Goal: Task Accomplishment & Management: Complete application form

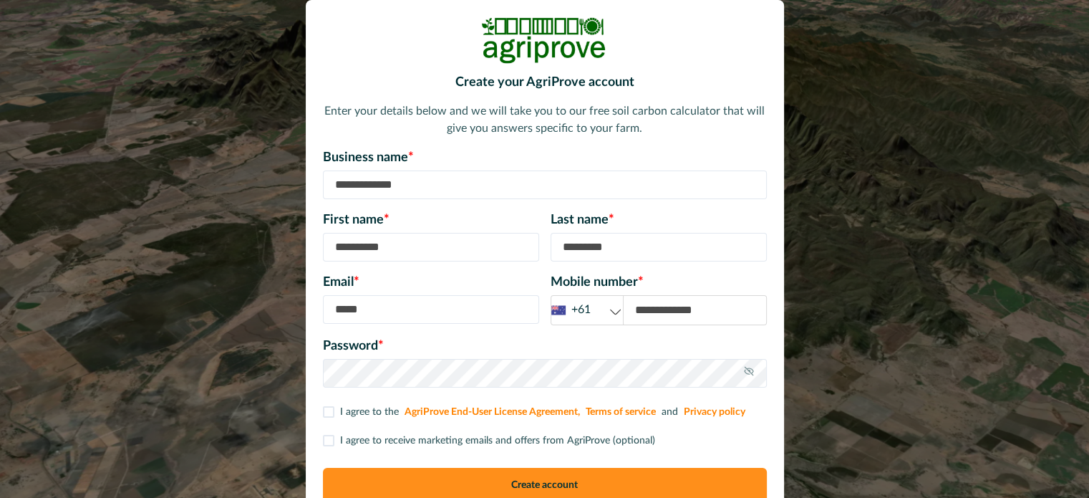
click at [401, 183] on input at bounding box center [545, 184] width 444 height 29
type input "**********"
type input "******"
click at [342, 304] on input at bounding box center [431, 309] width 216 height 29
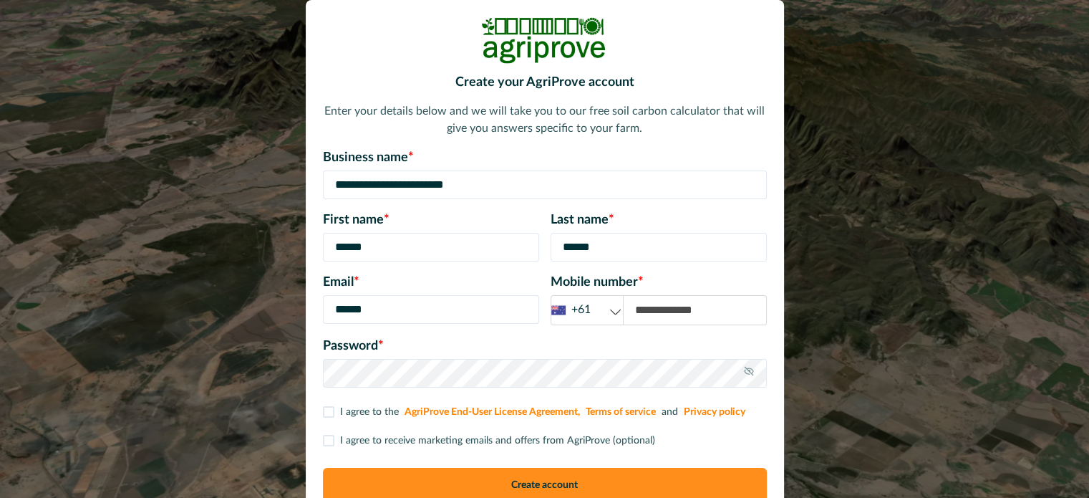
type input "**********"
click at [634, 312] on input at bounding box center [695, 310] width 143 height 29
type input "**********"
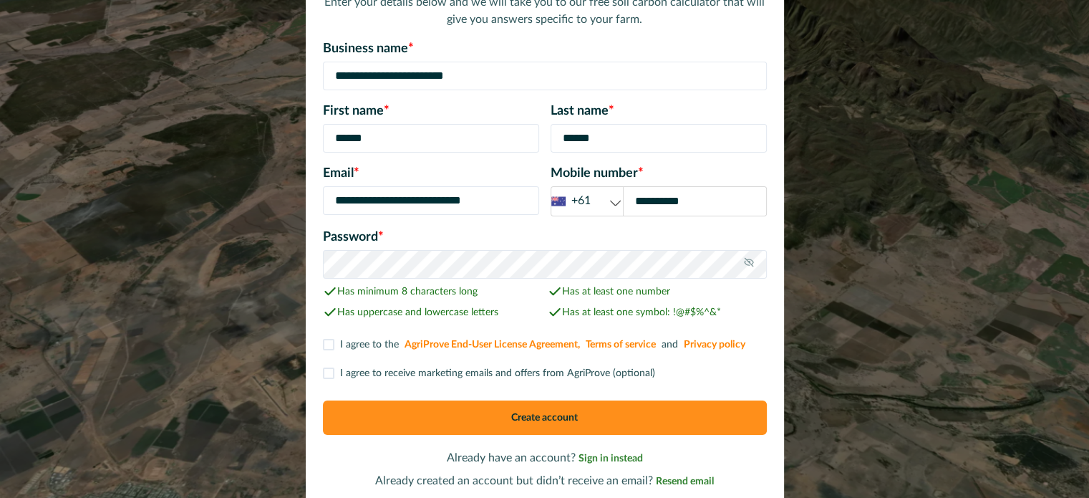
scroll to position [117, 0]
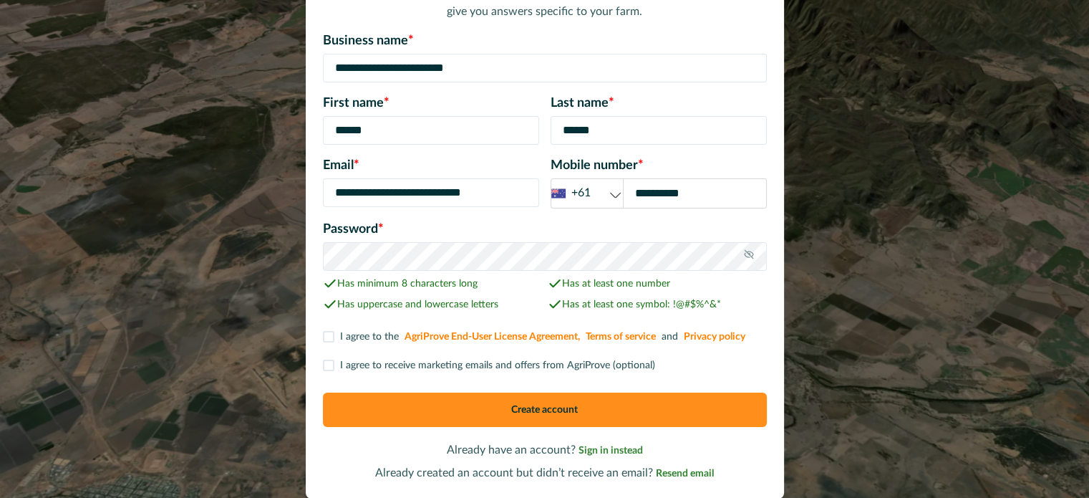
click at [332, 334] on span at bounding box center [328, 336] width 11 height 11
click at [334, 366] on label "I agree to receive marketing emails and offers from AgriProve (optional)" at bounding box center [489, 365] width 332 height 15
click at [552, 407] on button "Create account" at bounding box center [545, 409] width 444 height 34
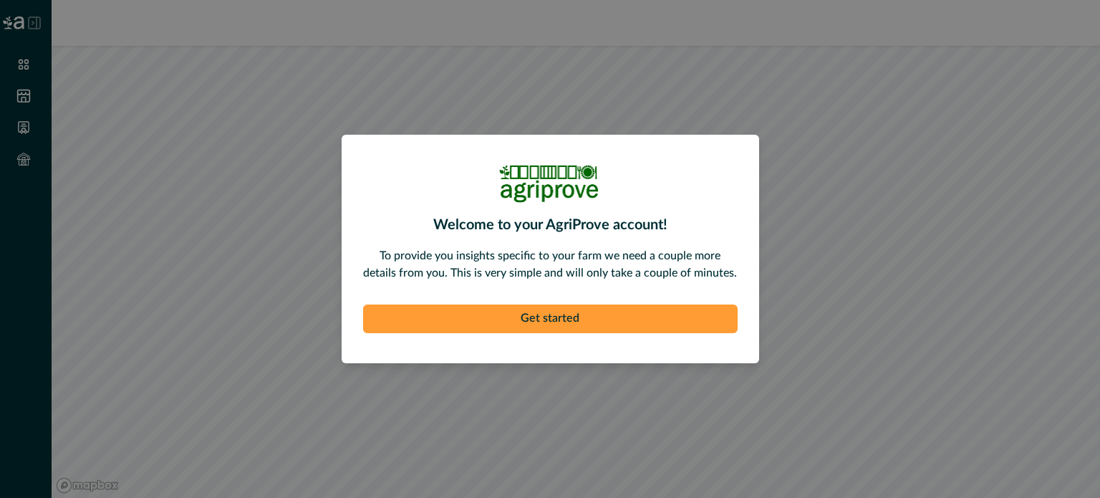
click at [595, 311] on button "Get started" at bounding box center [550, 318] width 375 height 29
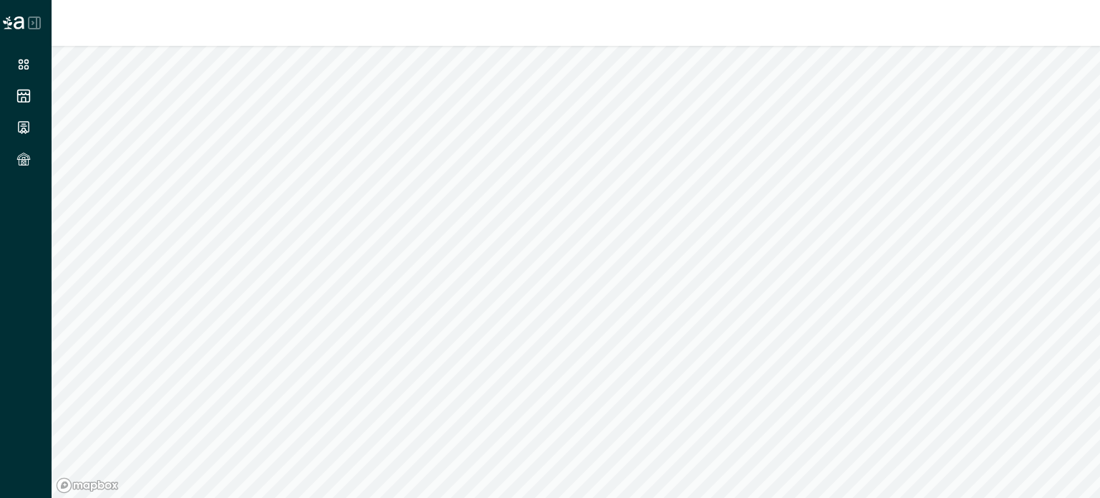
type input "*"
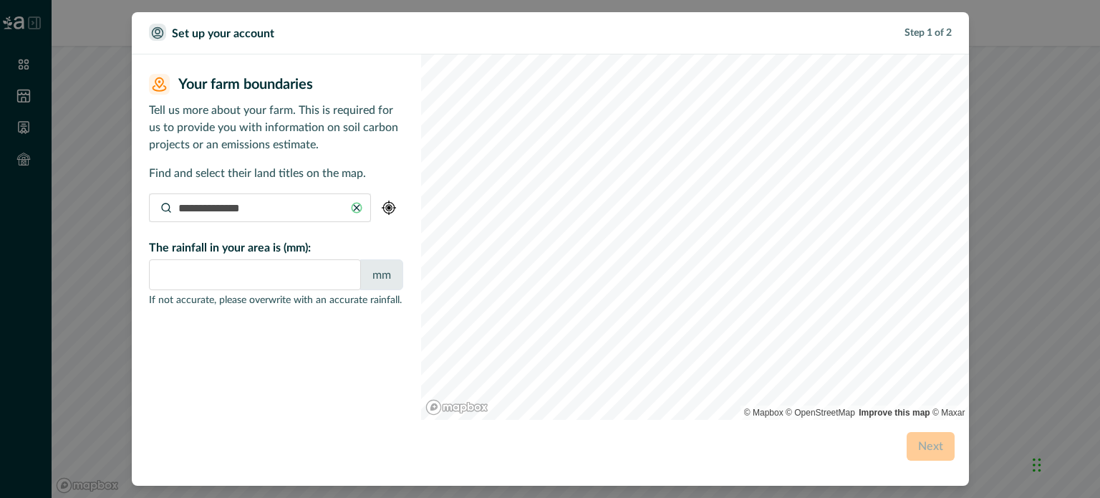
type input "**********"
type input "****"
click at [355, 207] on icon at bounding box center [356, 208] width 8 height 8
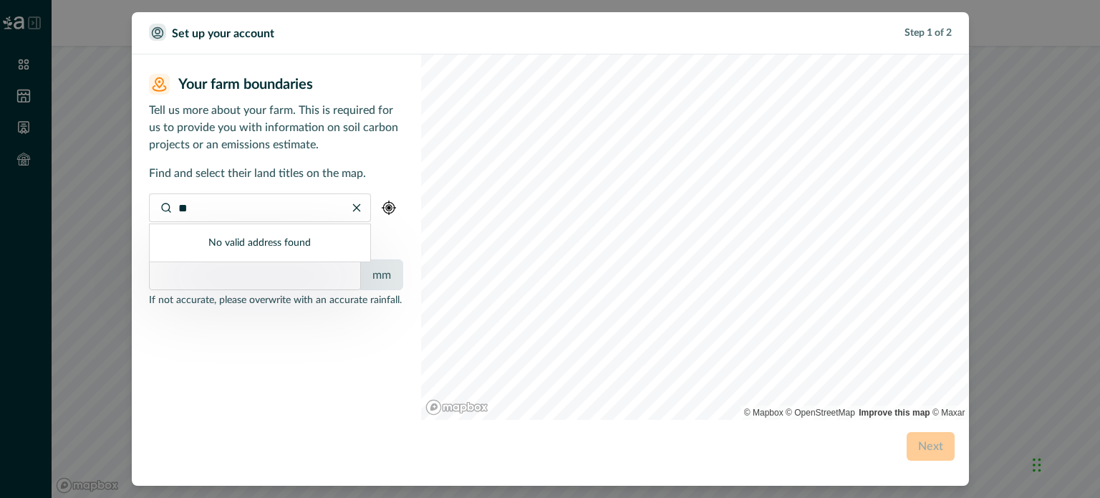
type input "*"
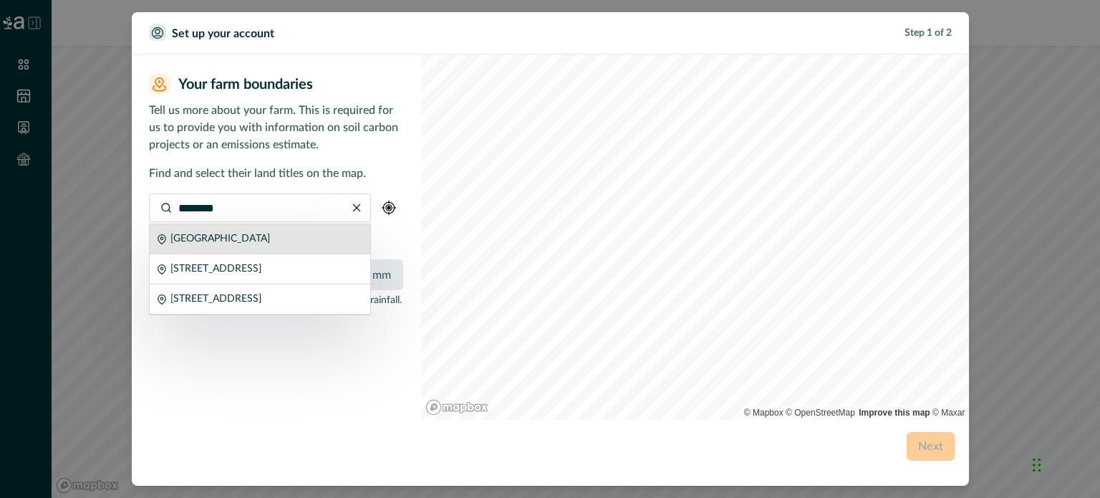
click at [248, 244] on p "[GEOGRAPHIC_DATA]" at bounding box center [220, 238] width 100 height 15
type input "**********"
type input "***"
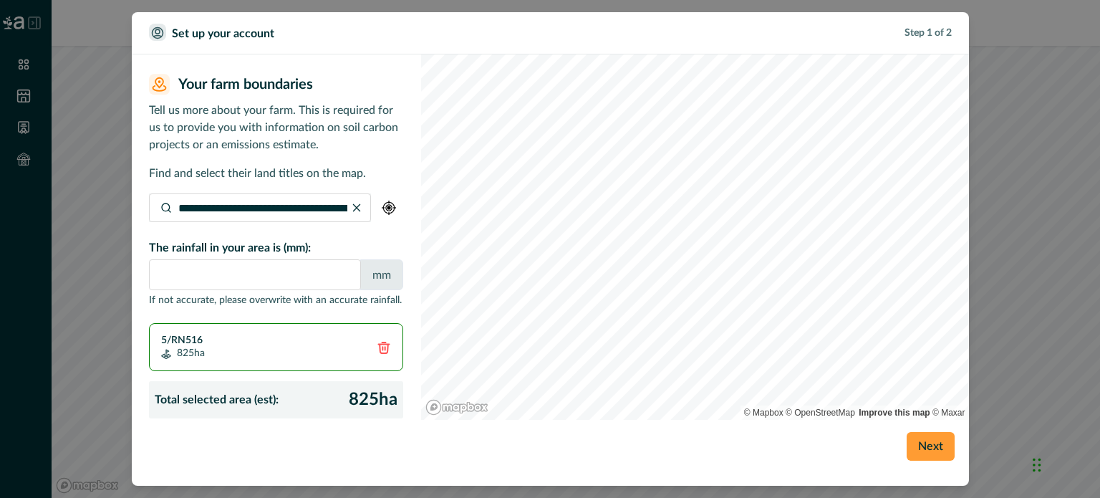
click at [925, 445] on button "Next" at bounding box center [931, 446] width 48 height 29
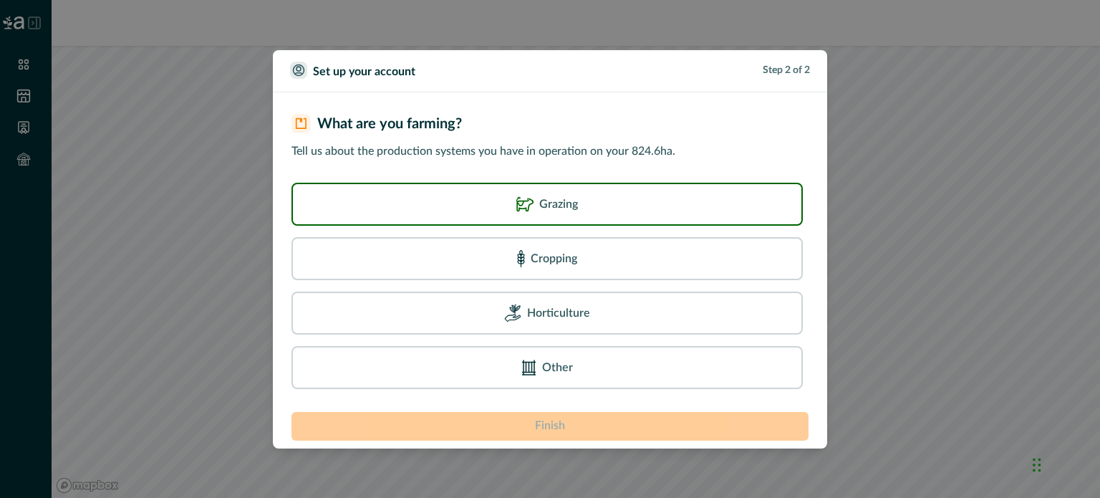
click at [540, 211] on p "Grazing" at bounding box center [558, 204] width 39 height 17
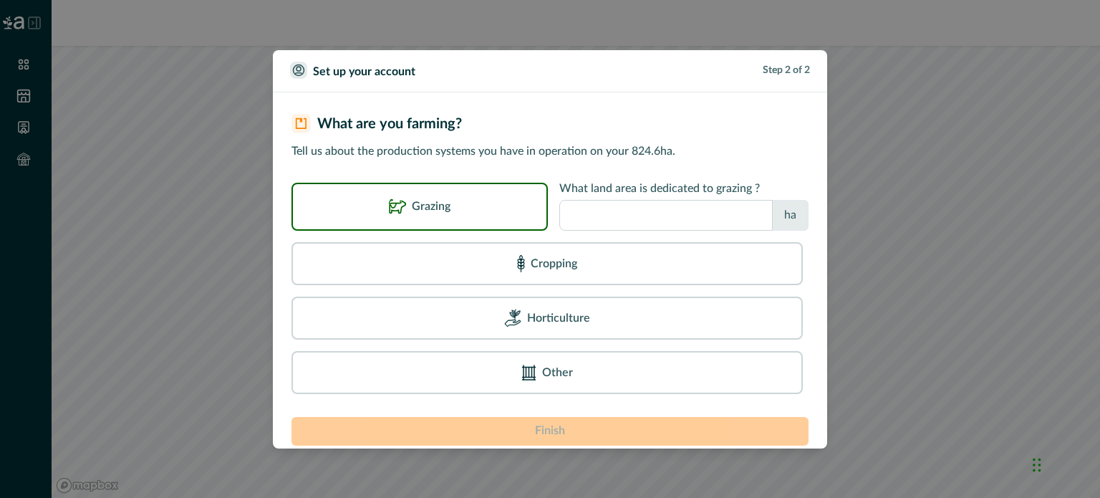
click at [593, 210] on input "number" at bounding box center [665, 215] width 213 height 31
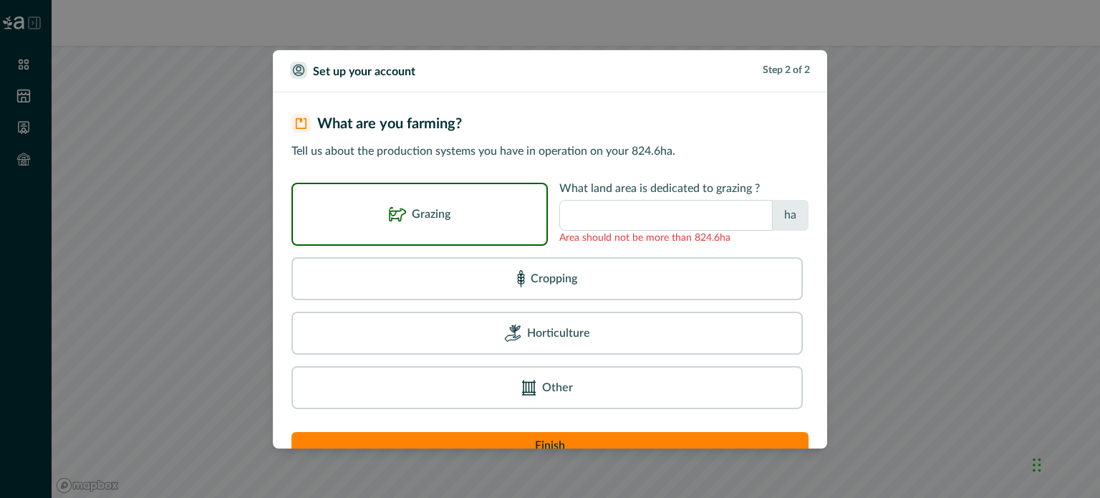
scroll to position [42, 0]
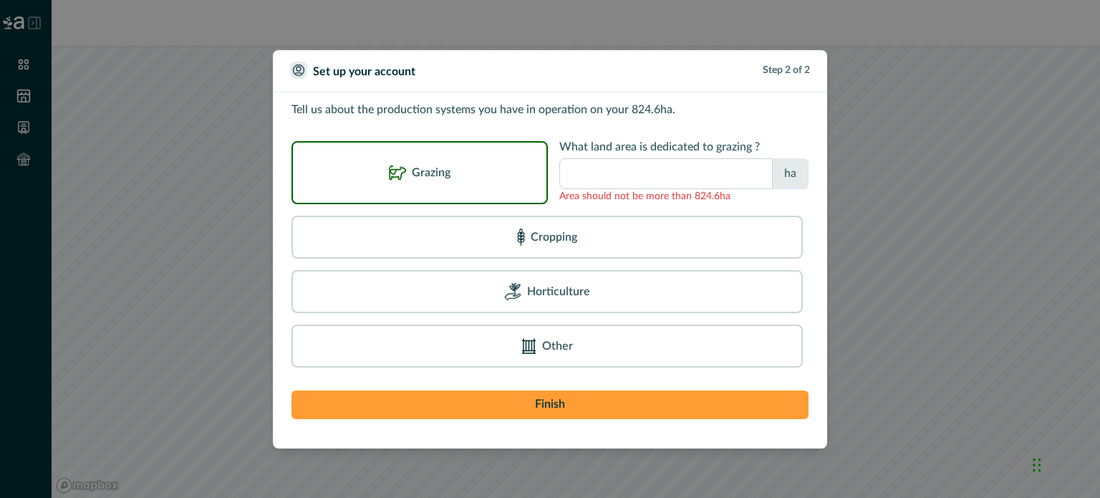
type input "*****"
click at [552, 407] on button "Finish" at bounding box center [549, 404] width 517 height 29
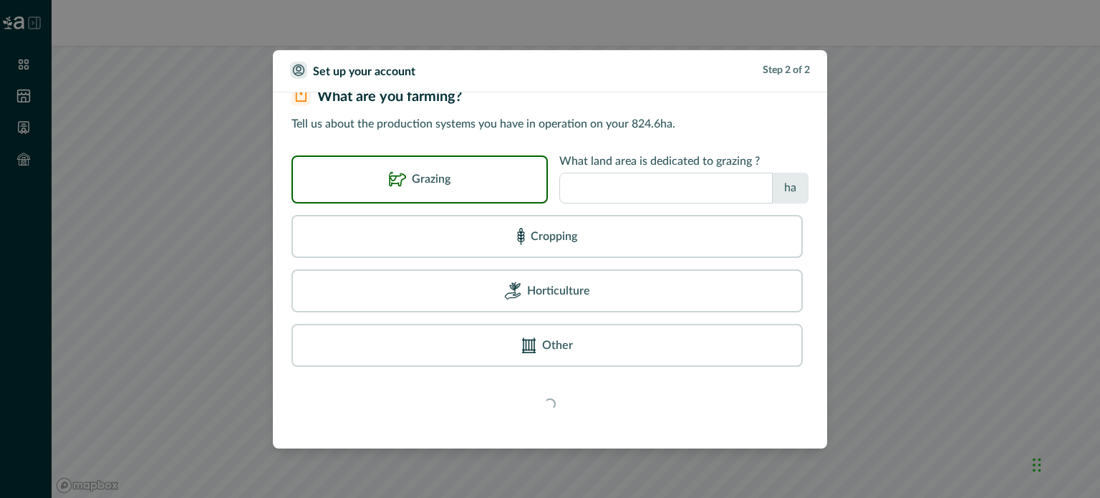
scroll to position [26, 0]
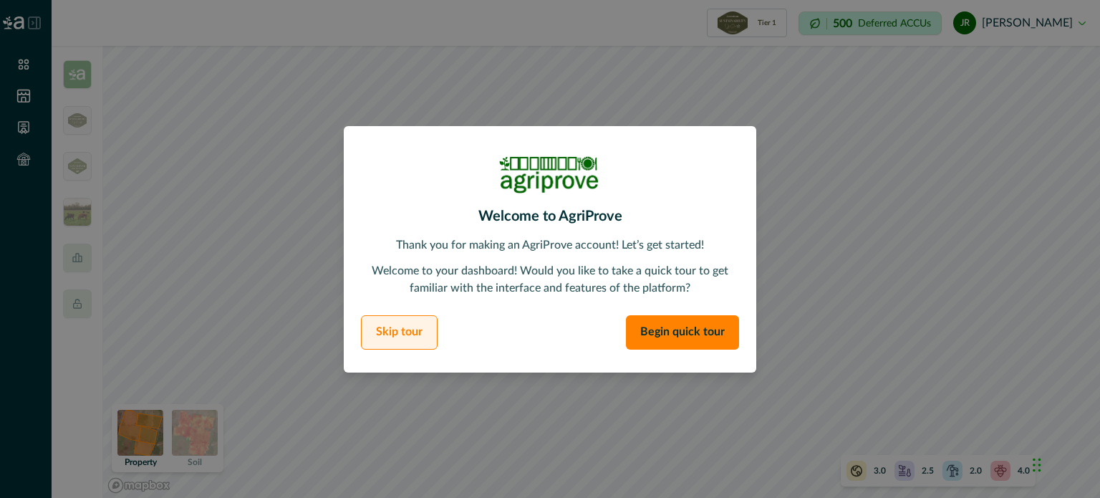
click at [391, 334] on button "Skip tour" at bounding box center [399, 332] width 77 height 34
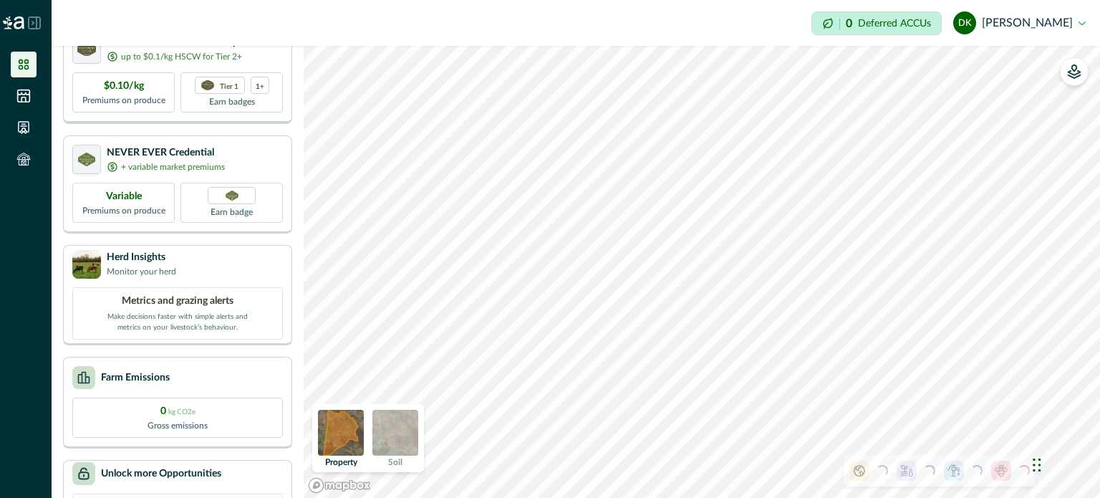
scroll to position [172, 0]
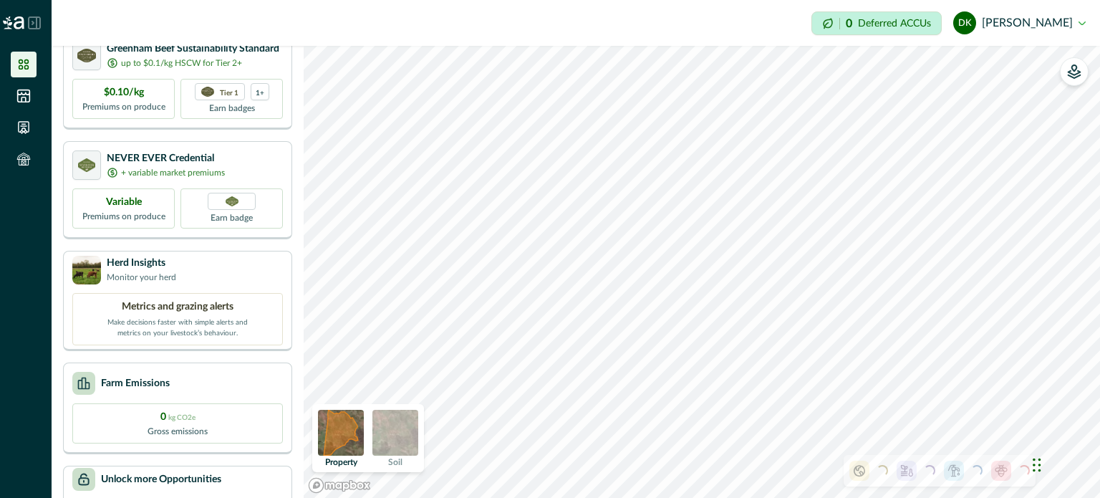
click at [390, 429] on img at bounding box center [395, 433] width 46 height 46
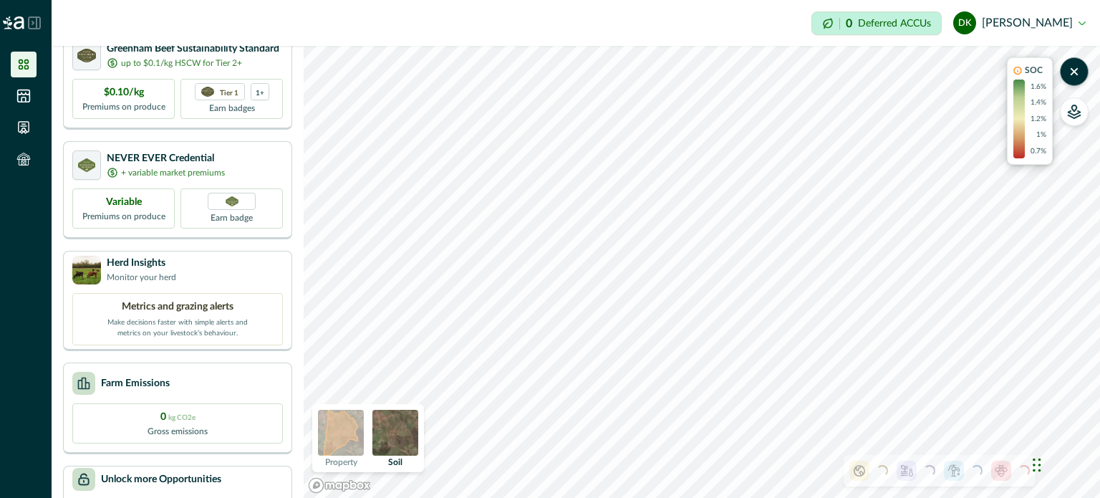
click at [347, 439] on img at bounding box center [341, 433] width 46 height 46
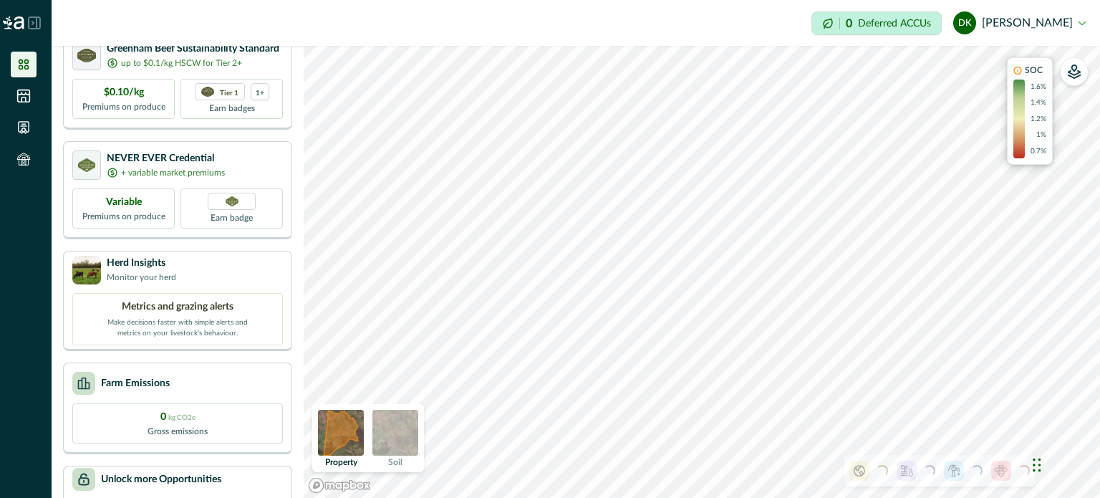
click at [391, 438] on img at bounding box center [395, 433] width 46 height 46
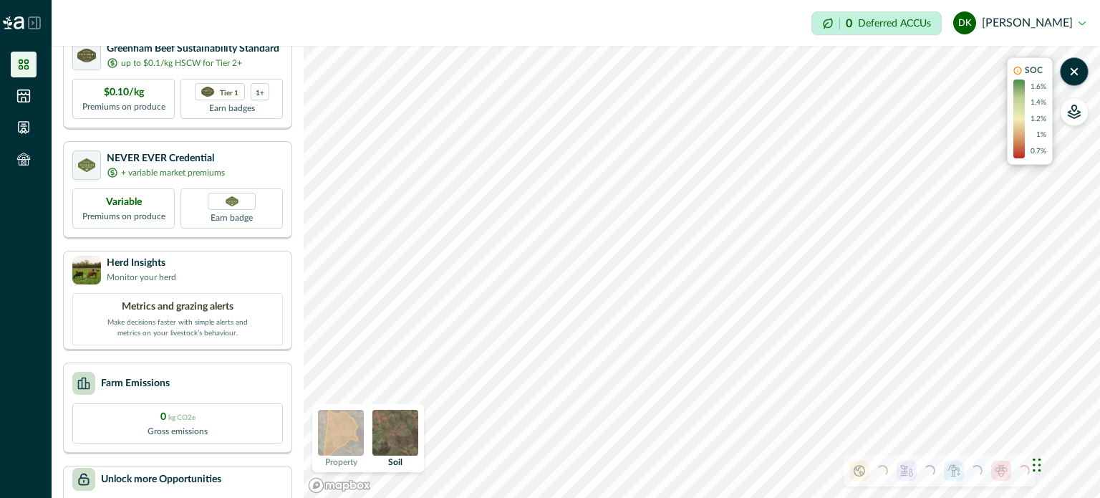
click at [391, 438] on img at bounding box center [395, 433] width 46 height 46
click at [353, 433] on img at bounding box center [341, 433] width 46 height 46
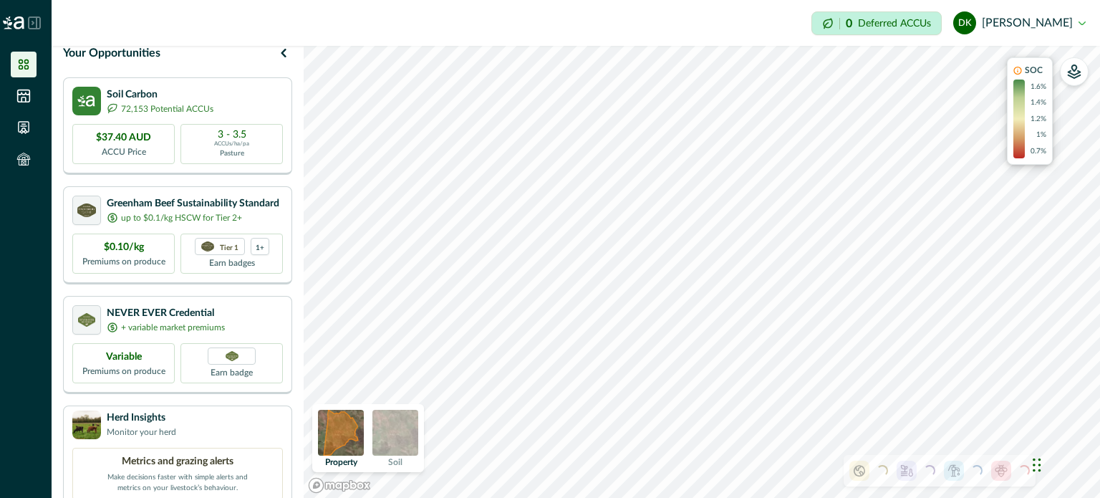
scroll to position [0, 0]
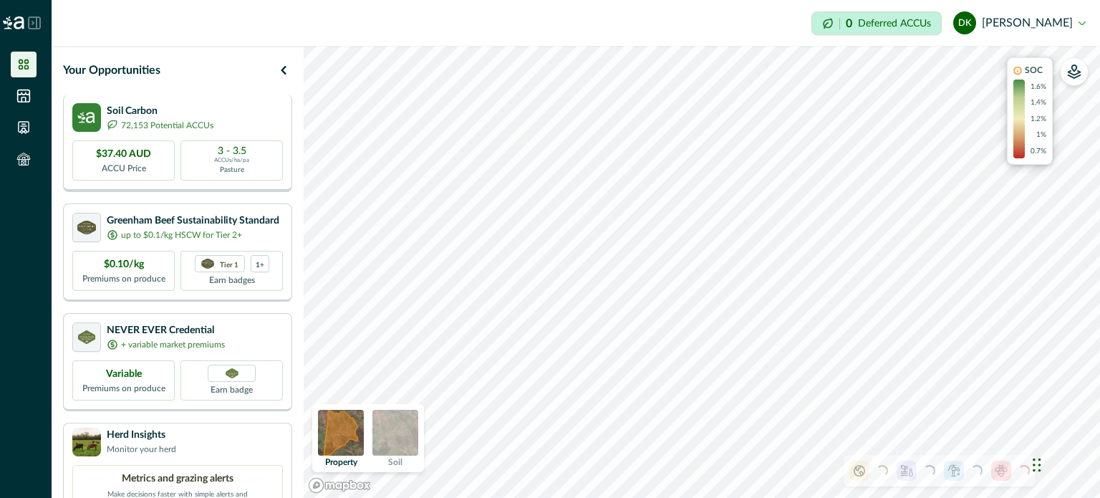
click at [158, 122] on p "72,153 Potential ACCUs" at bounding box center [167, 125] width 92 height 13
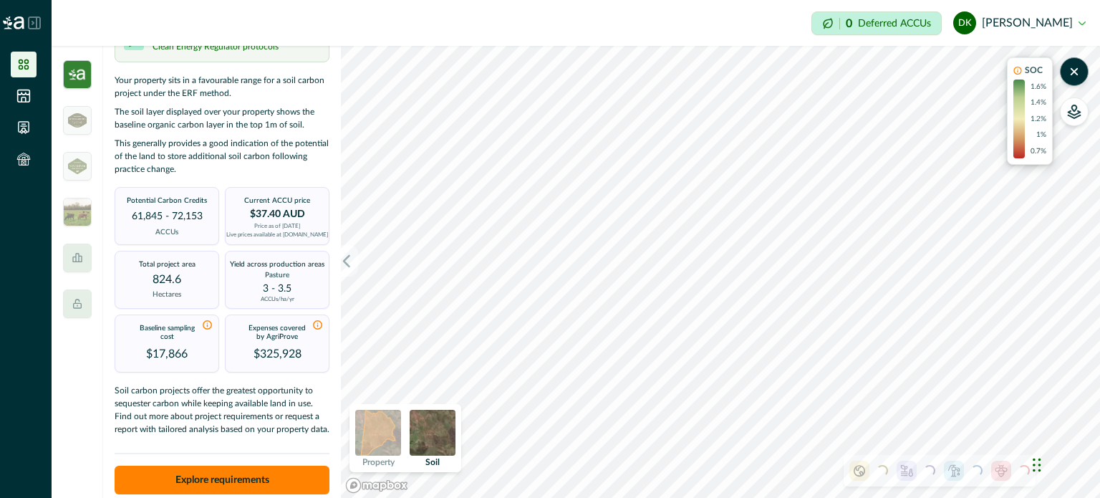
scroll to position [63, 0]
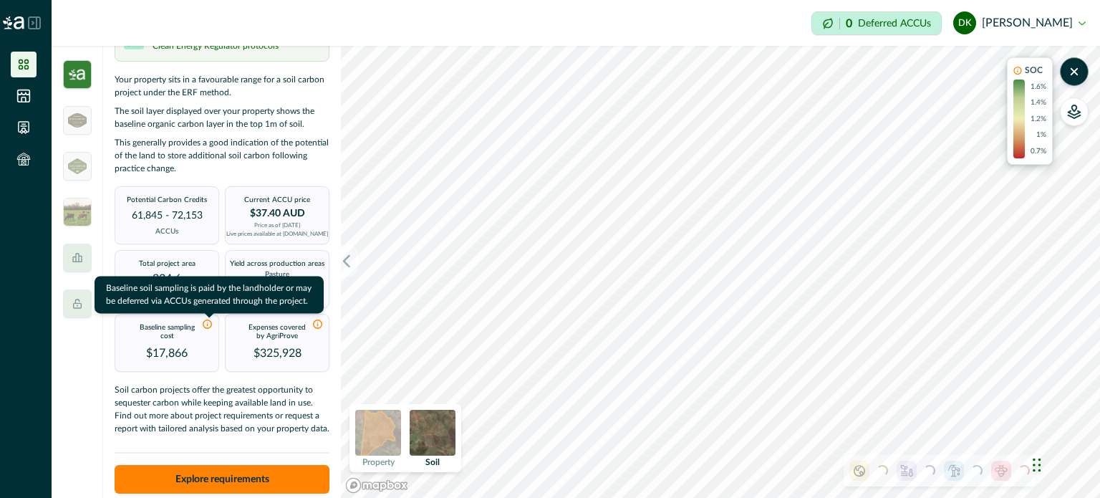
click at [205, 323] on icon at bounding box center [207, 324] width 11 height 11
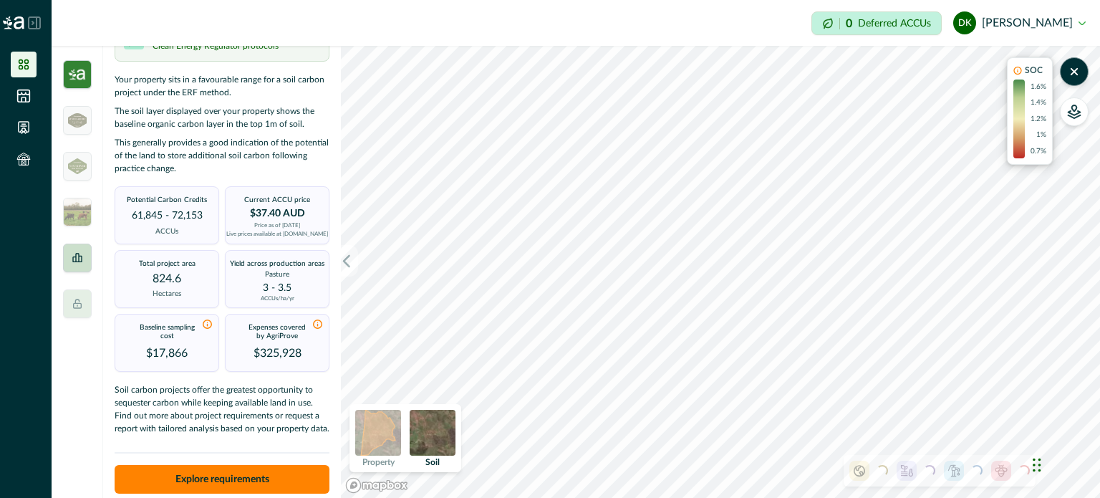
click at [72, 260] on icon at bounding box center [77, 257] width 11 height 11
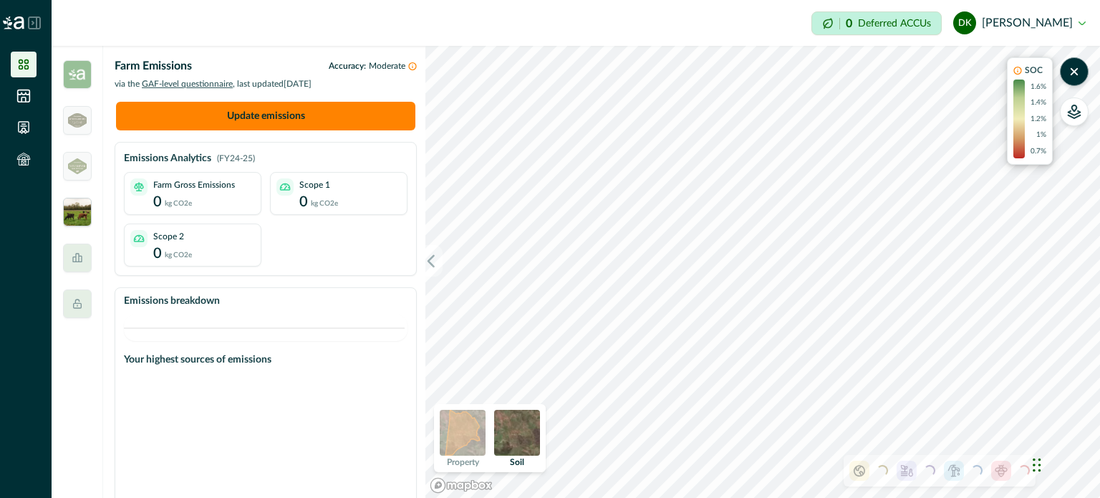
click at [69, 214] on img at bounding box center [77, 212] width 29 height 29
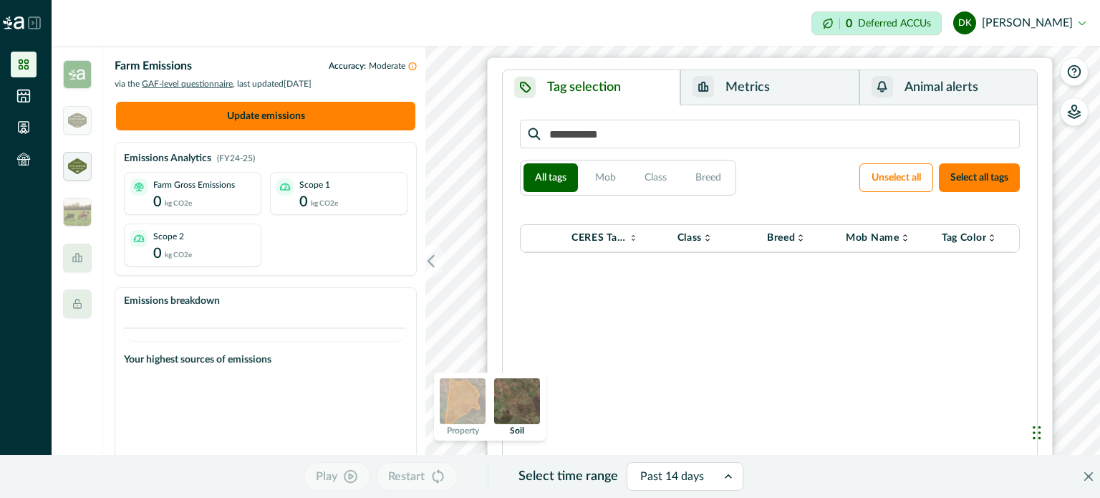
click at [81, 161] on img at bounding box center [77, 165] width 19 height 15
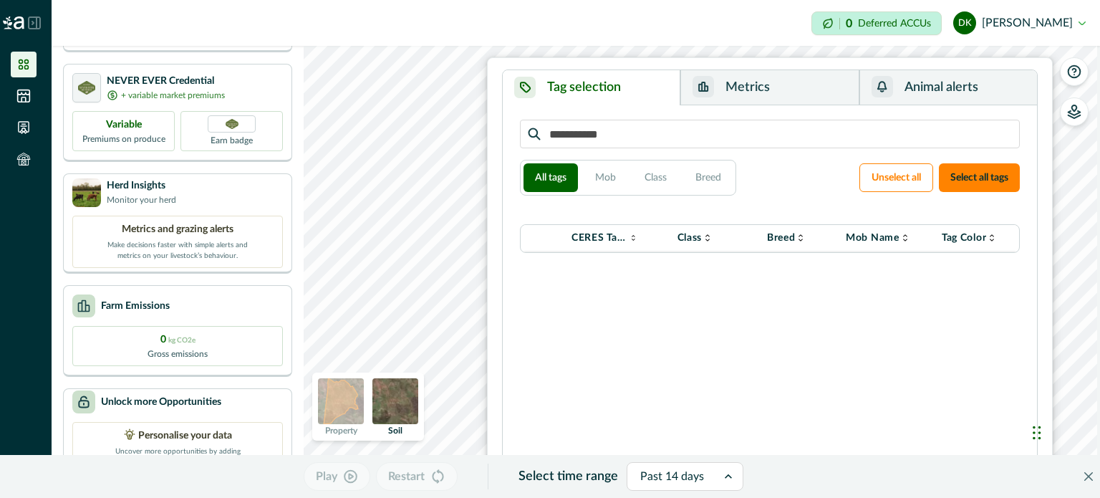
scroll to position [249, 0]
click at [1077, 481] on button "Close" at bounding box center [1088, 476] width 23 height 23
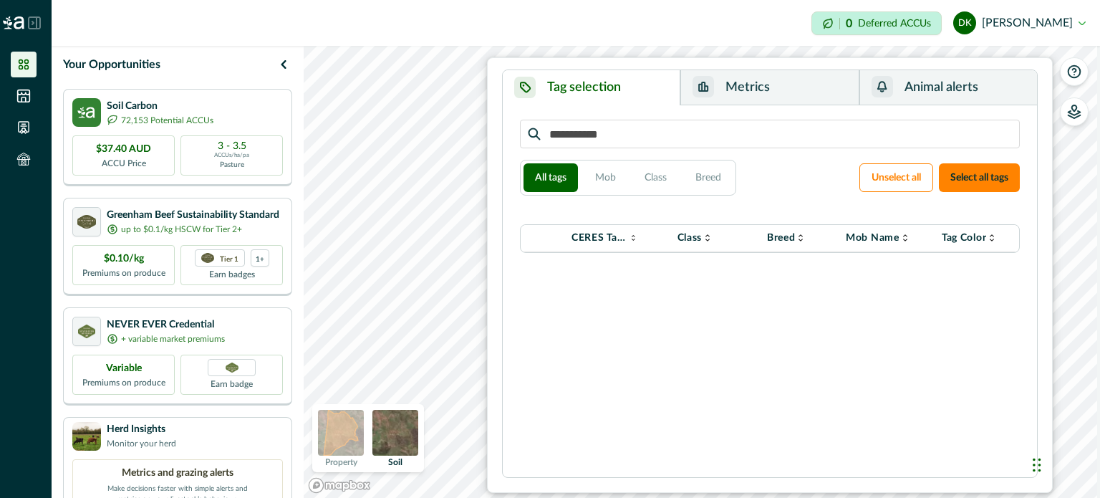
scroll to position [0, 0]
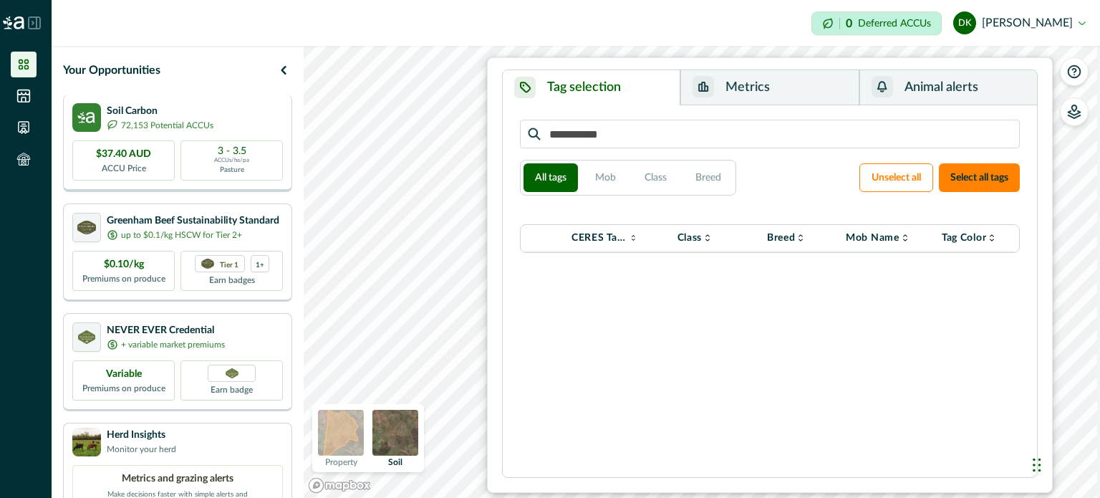
click at [178, 122] on p "72,153 Potential ACCUs" at bounding box center [167, 125] width 92 height 13
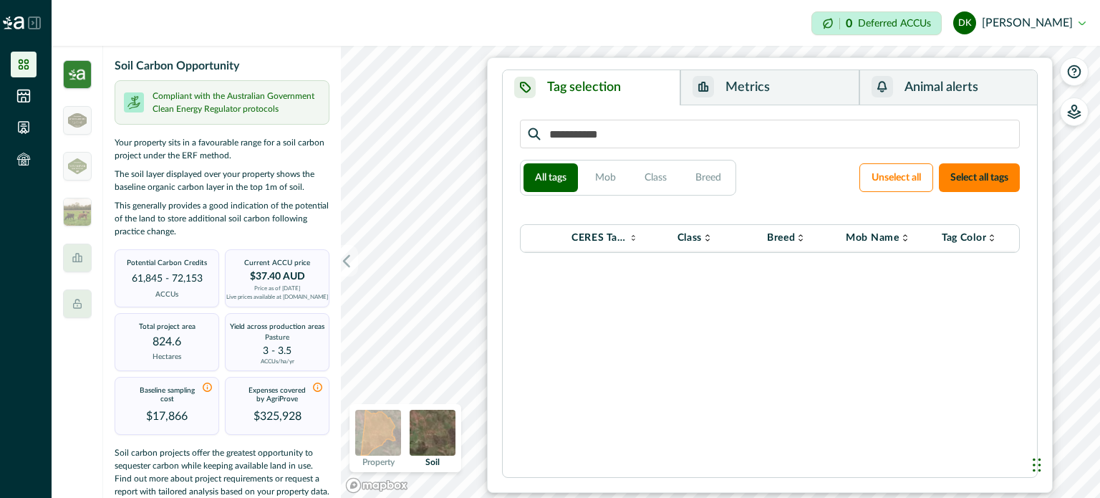
click at [1037, 468] on div "Chat Widget" at bounding box center [1064, 463] width 72 height 69
drag, startPoint x: 1037, startPoint y: 468, endPoint x: 1061, endPoint y: 470, distance: 23.8
click at [1061, 470] on div "Chat Widget" at bounding box center [1064, 463] width 72 height 69
click at [1039, 68] on div "Tag selection Metrics Animal alerts All tags Mob Class Breed Unselect all Selec…" at bounding box center [770, 274] width 566 height 435
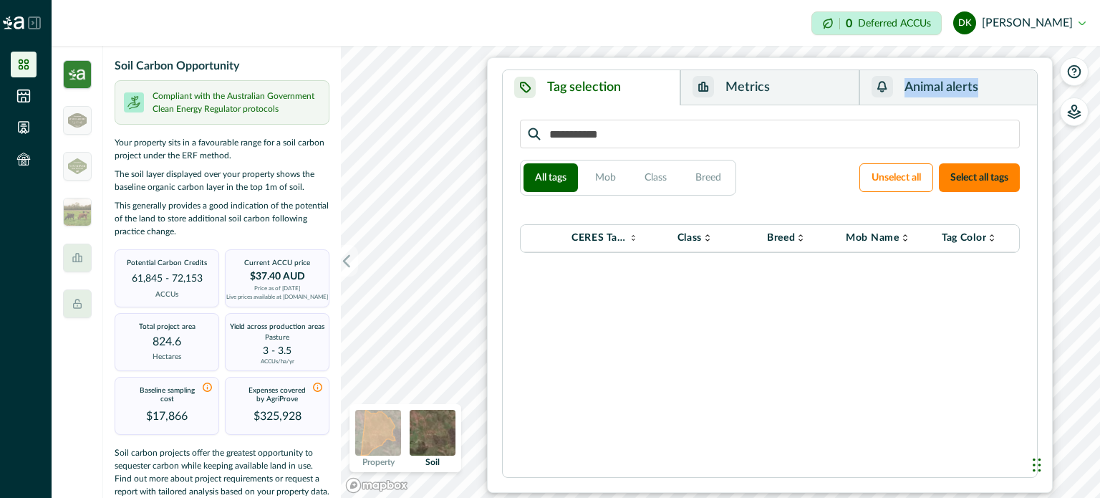
click at [1039, 68] on div "Tag selection Metrics Animal alerts All tags Mob Class Breed Unselect all Selec…" at bounding box center [770, 274] width 566 height 435
click at [566, 418] on div "All tags Mob Class Breed Unselect all Select all tags CERES Tag VID Class Breed…" at bounding box center [770, 291] width 506 height 349
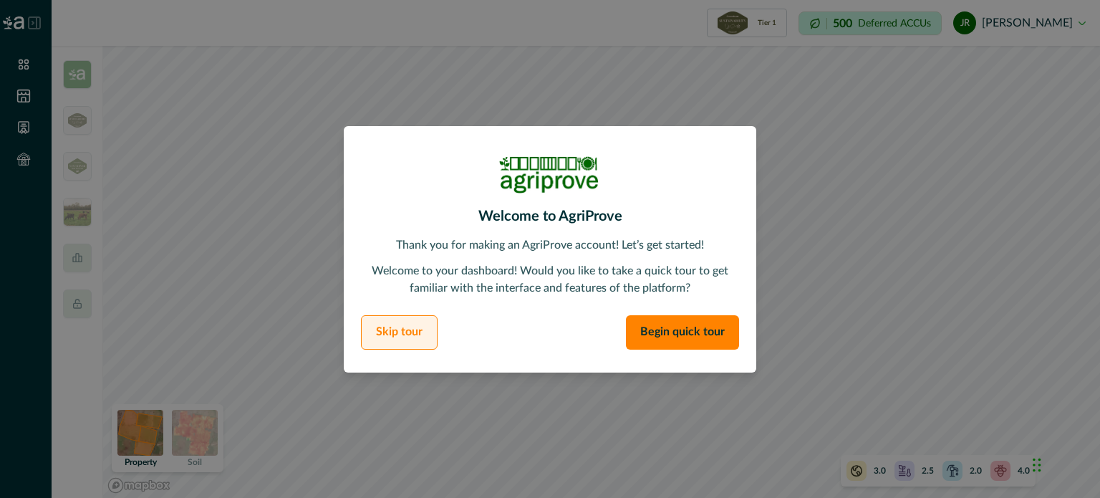
click at [386, 329] on button "Skip tour" at bounding box center [399, 332] width 77 height 34
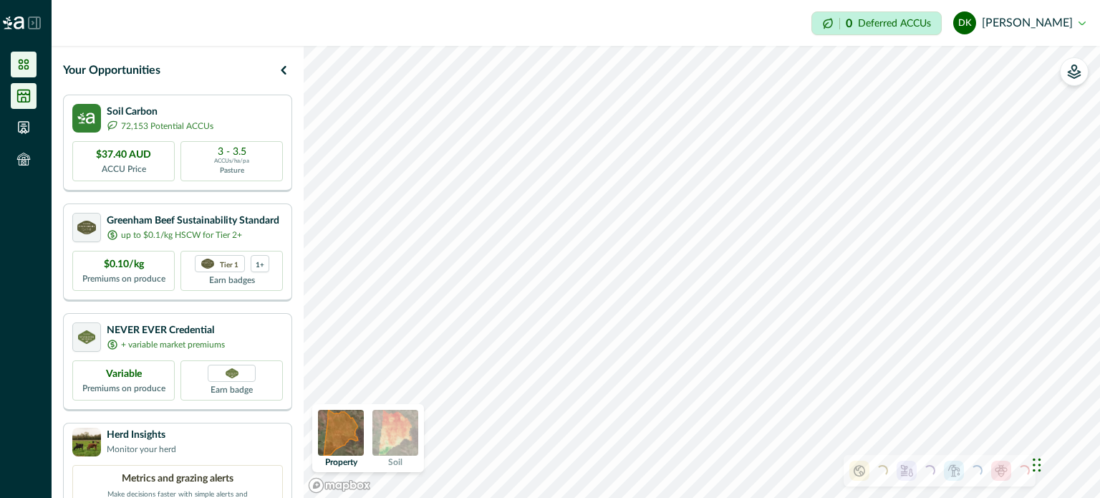
click at [26, 96] on icon at bounding box center [23, 96] width 14 height 14
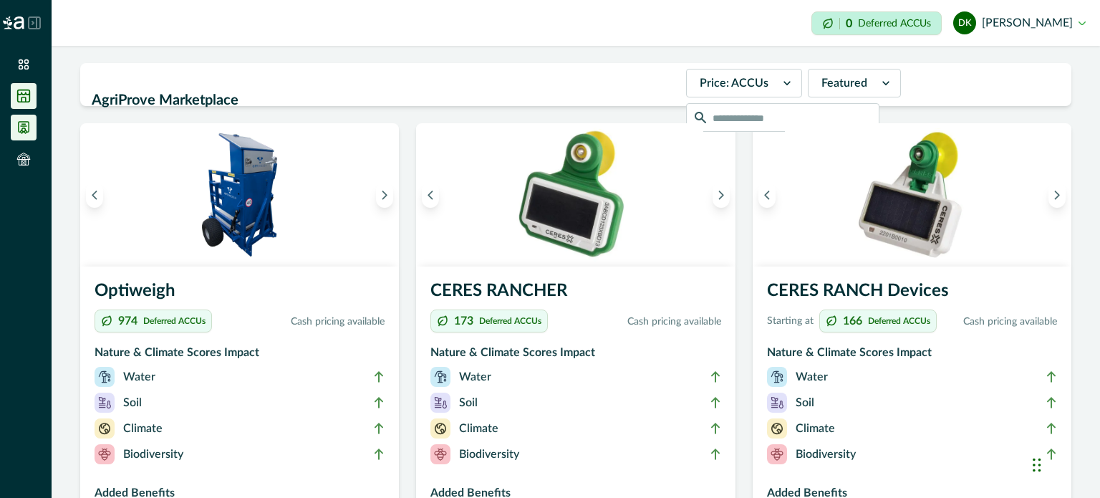
click at [21, 128] on icon at bounding box center [23, 127] width 14 height 14
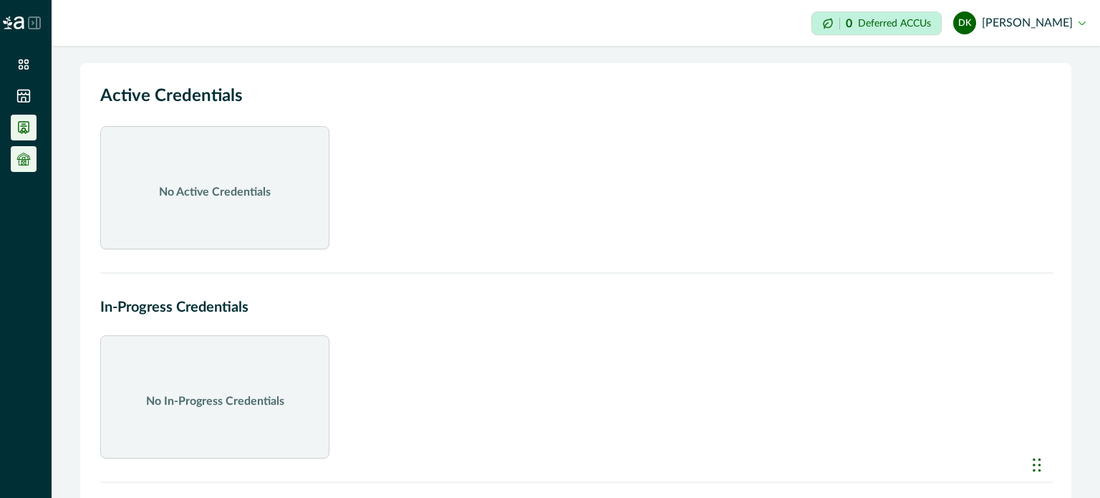
click at [21, 157] on icon at bounding box center [23, 159] width 14 height 14
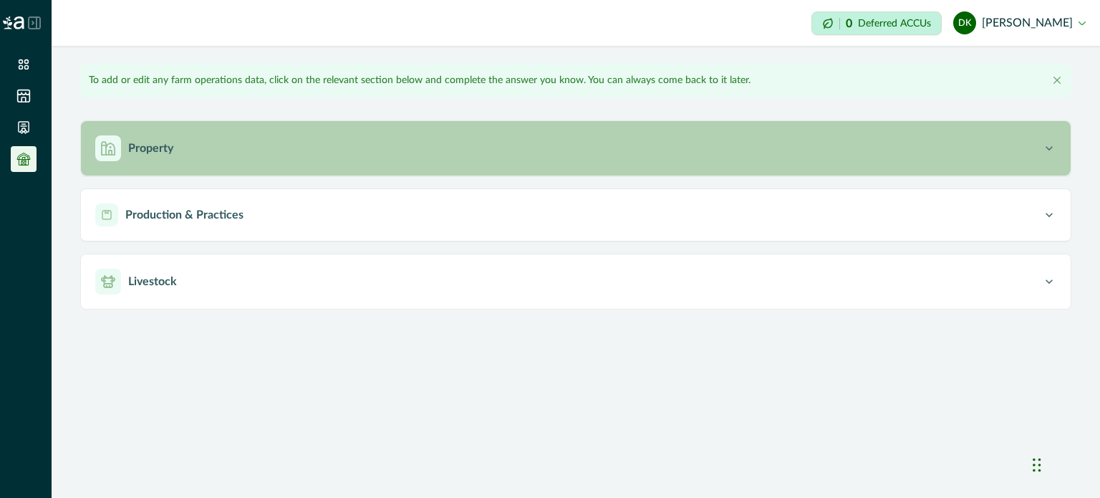
click at [153, 146] on p "Property" at bounding box center [150, 148] width 45 height 17
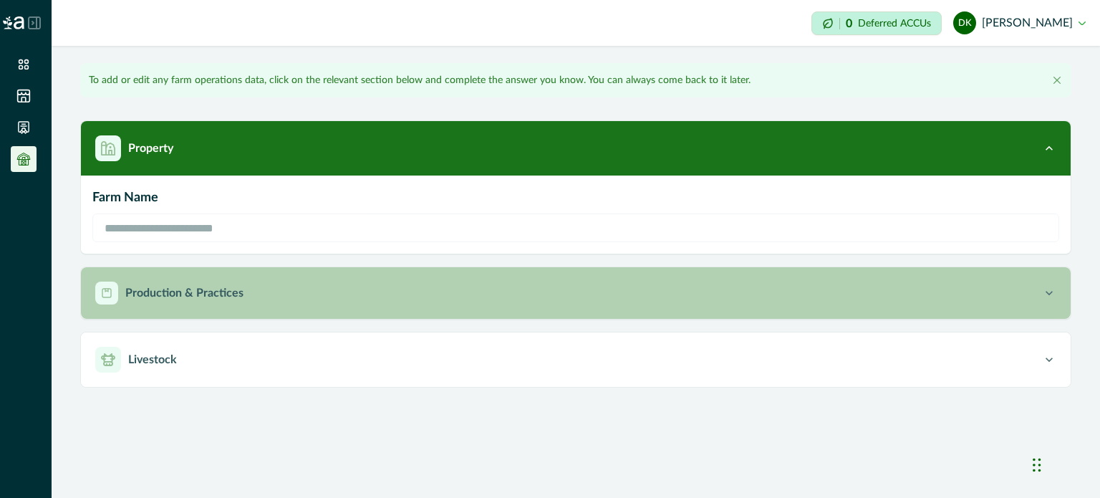
click at [212, 290] on p "Production & Practices" at bounding box center [184, 292] width 118 height 17
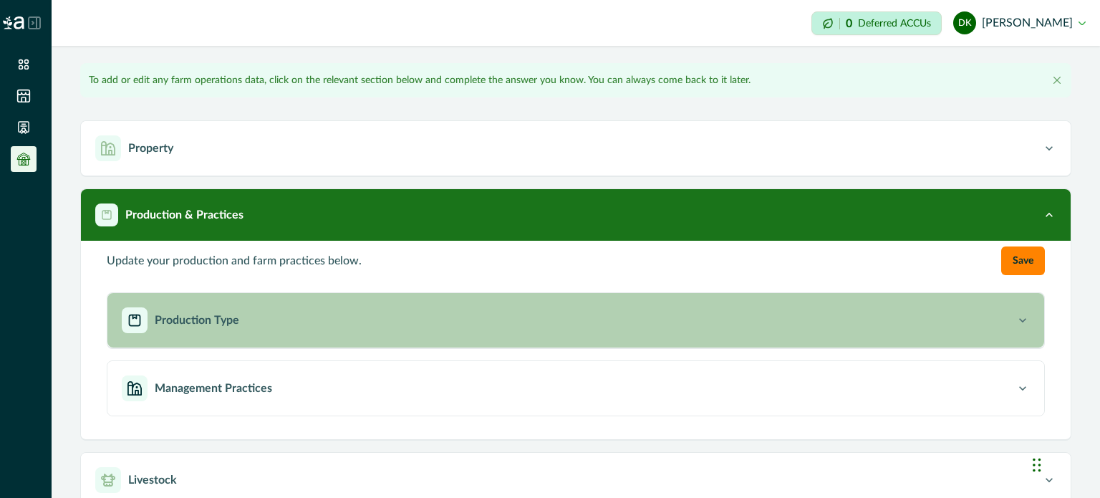
click at [235, 312] on p "Production Type" at bounding box center [197, 320] width 85 height 17
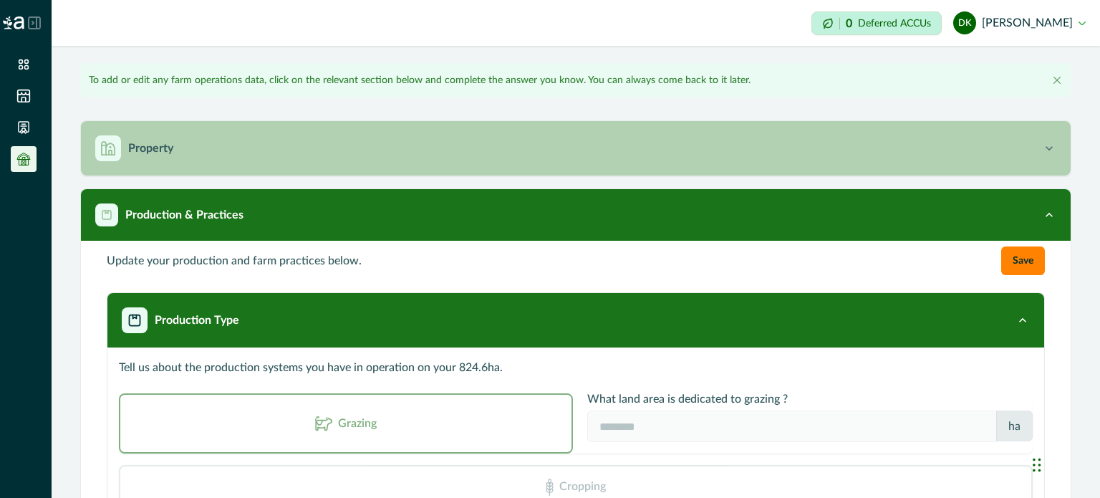
click at [873, 167] on button "Property" at bounding box center [576, 148] width 990 height 54
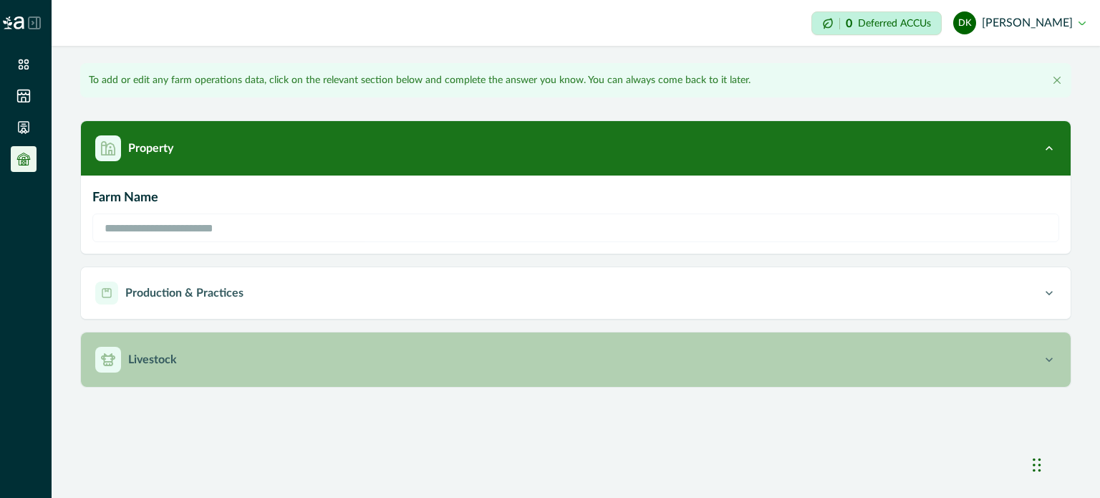
click at [546, 359] on div "Livestock" at bounding box center [568, 360] width 947 height 26
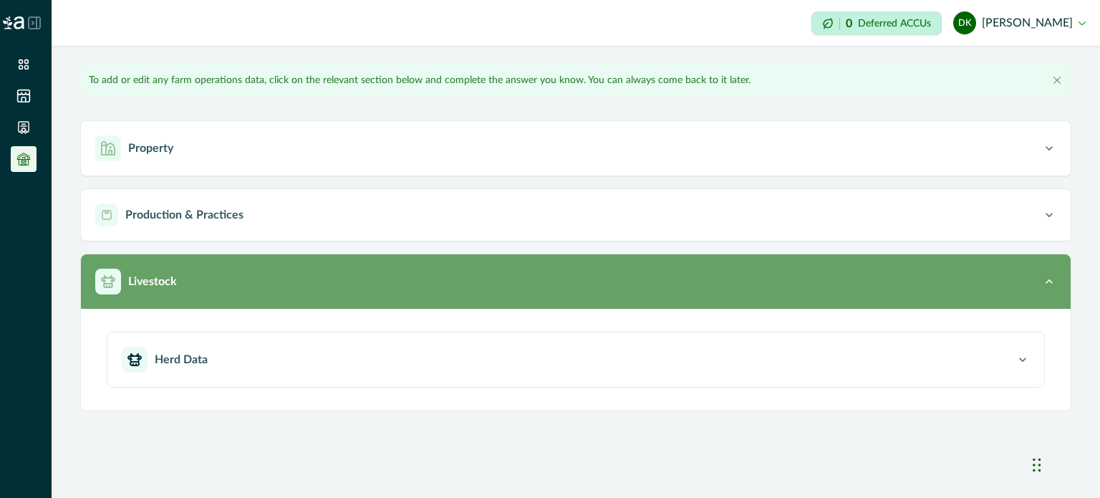
click at [546, 359] on div "Herd Data" at bounding box center [569, 360] width 894 height 26
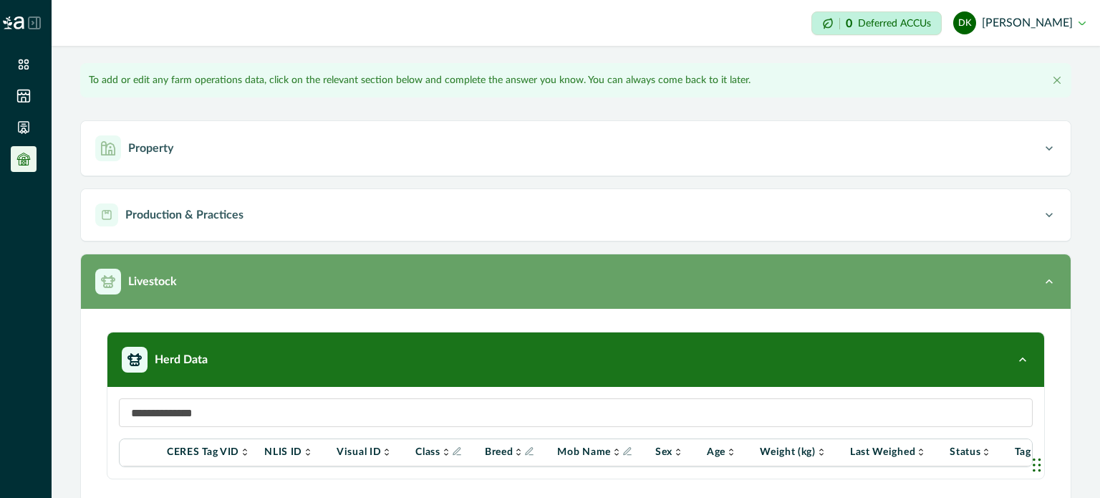
click at [546, 359] on div "Herd Data" at bounding box center [569, 360] width 894 height 26
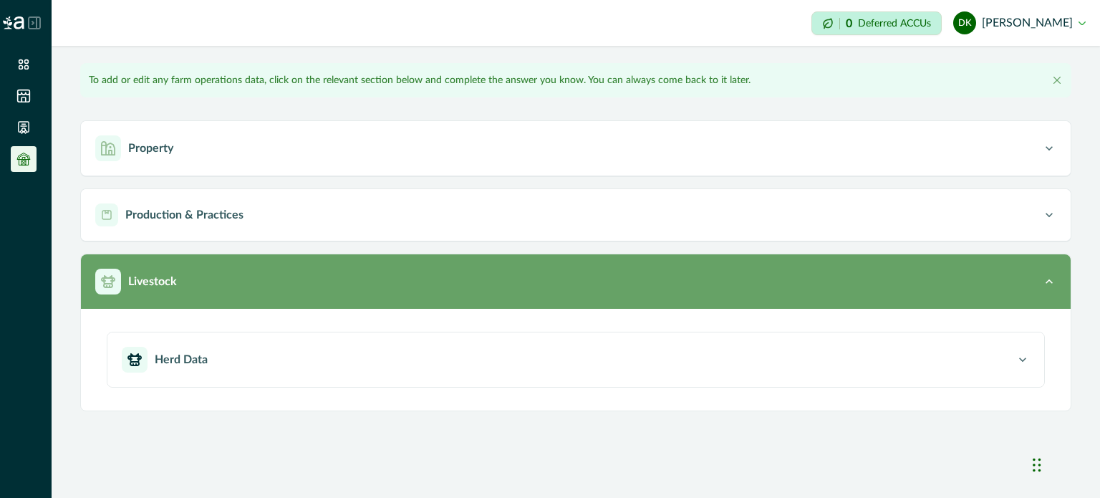
click at [536, 274] on div "Livestock" at bounding box center [568, 282] width 947 height 26
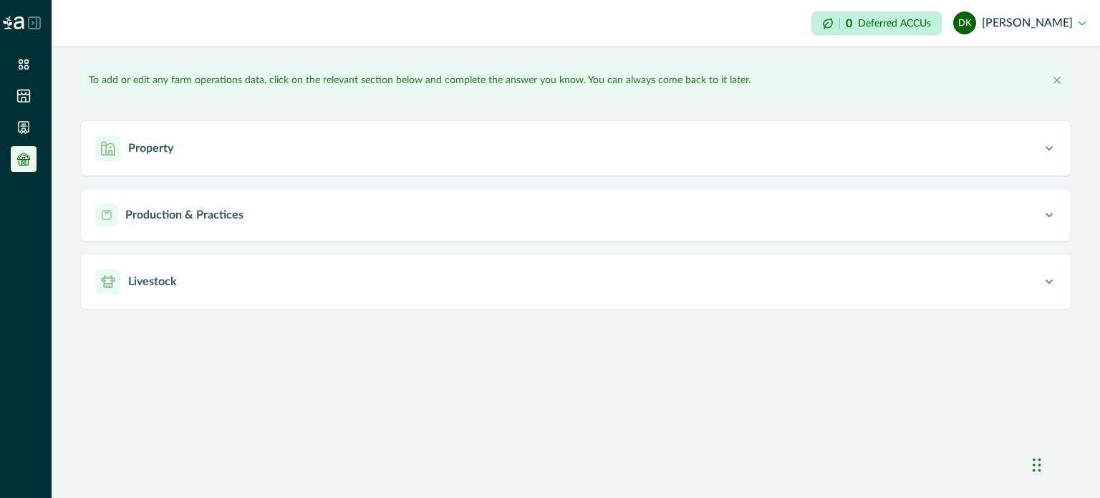
click at [29, 19] on icon at bounding box center [34, 22] width 11 height 11
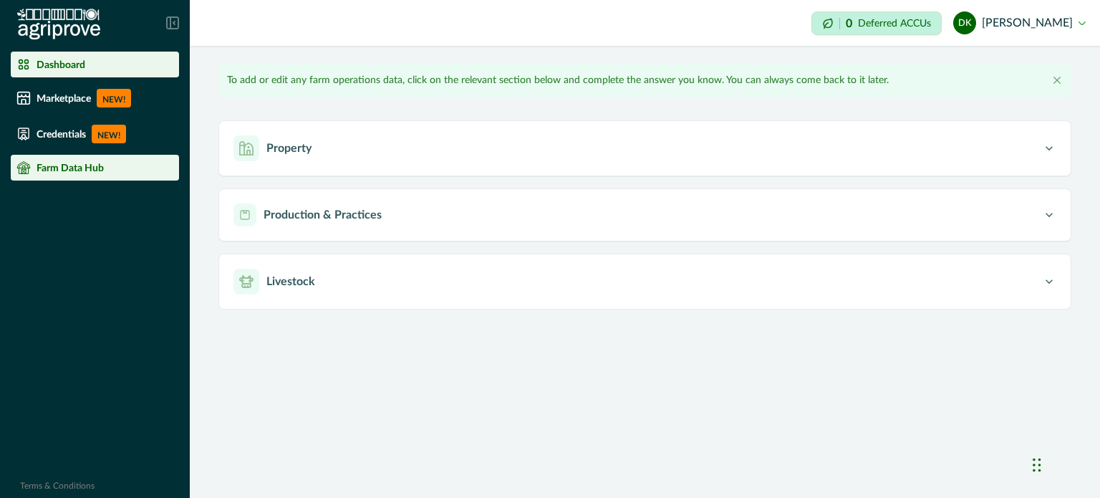
click at [57, 64] on p "Dashboard" at bounding box center [61, 64] width 49 height 11
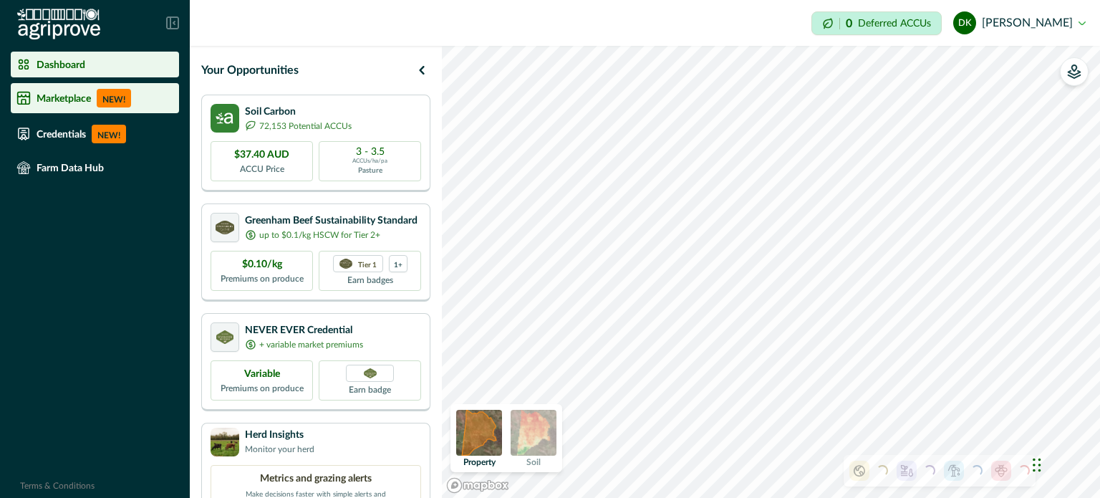
click at [54, 97] on p "Marketplace" at bounding box center [64, 97] width 54 height 11
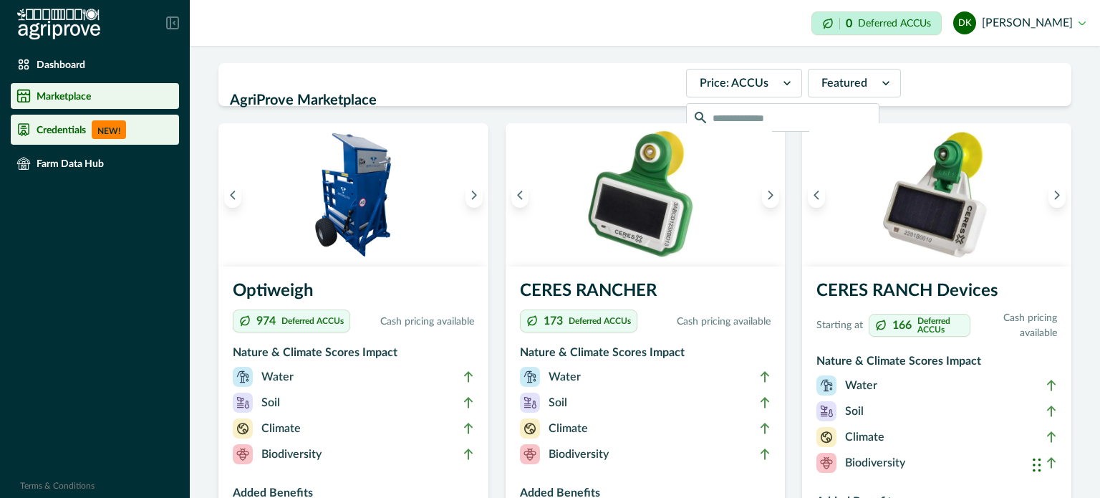
click at [49, 120] on div "Credentials NEW!" at bounding box center [94, 129] width 157 height 19
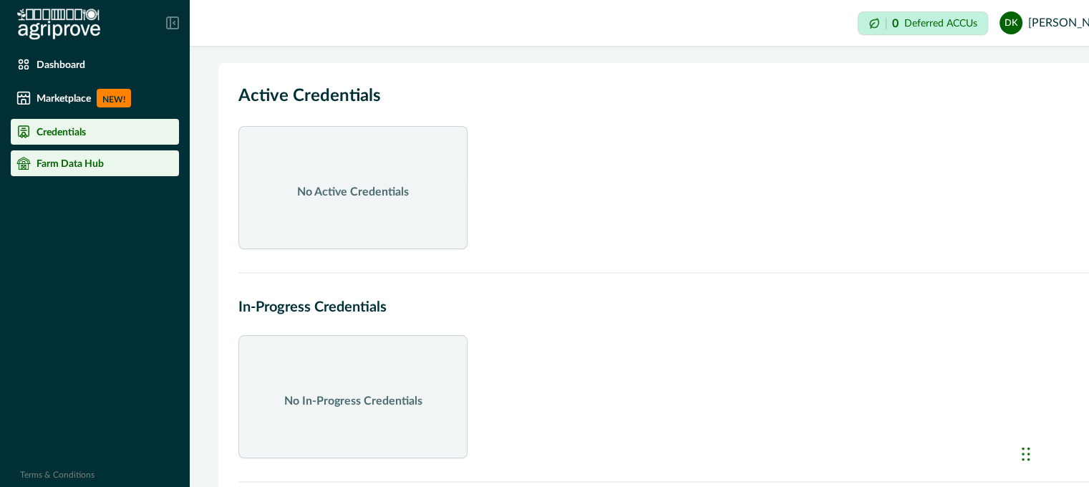
click at [64, 169] on div "Farm Data Hub" at bounding box center [94, 163] width 157 height 14
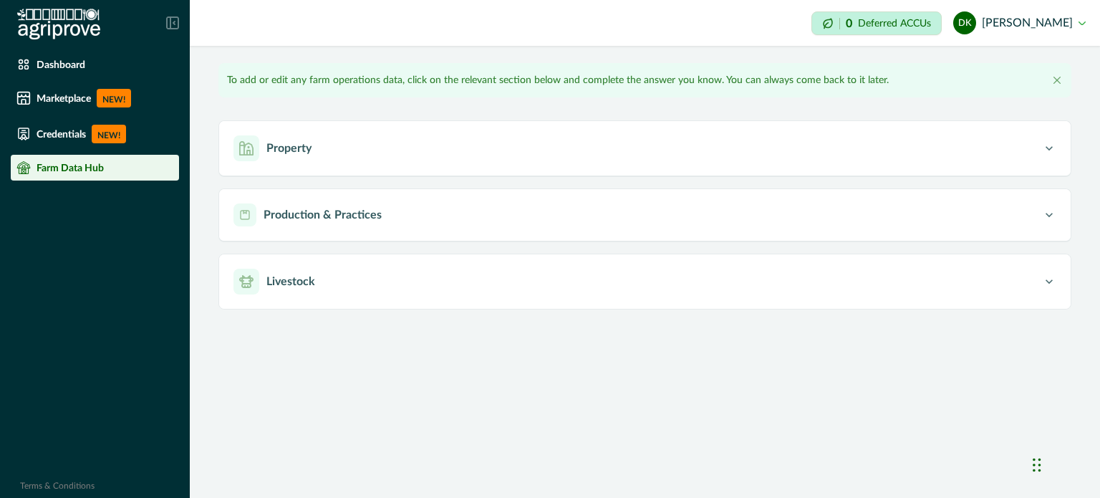
type input "**********"
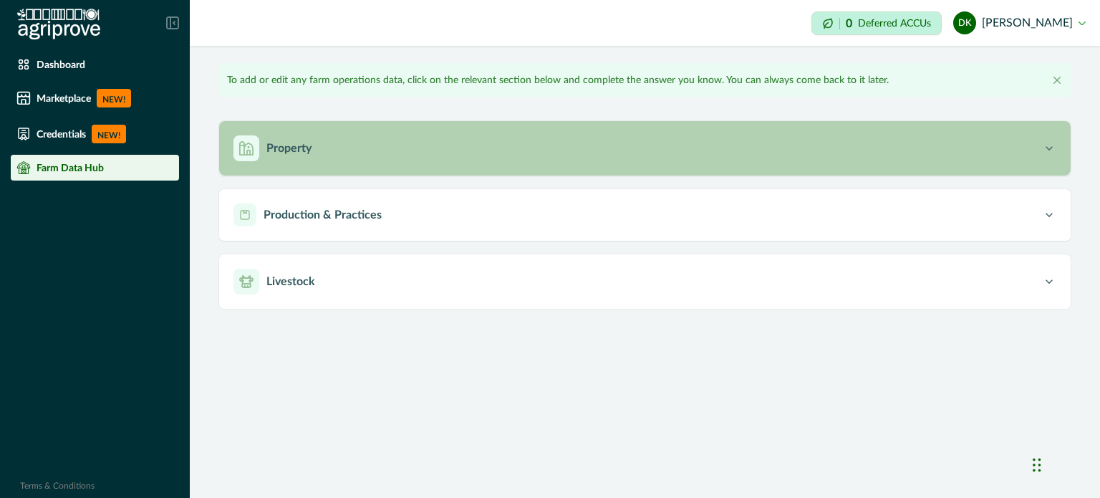
click at [312, 149] on div "Property" at bounding box center [637, 148] width 809 height 26
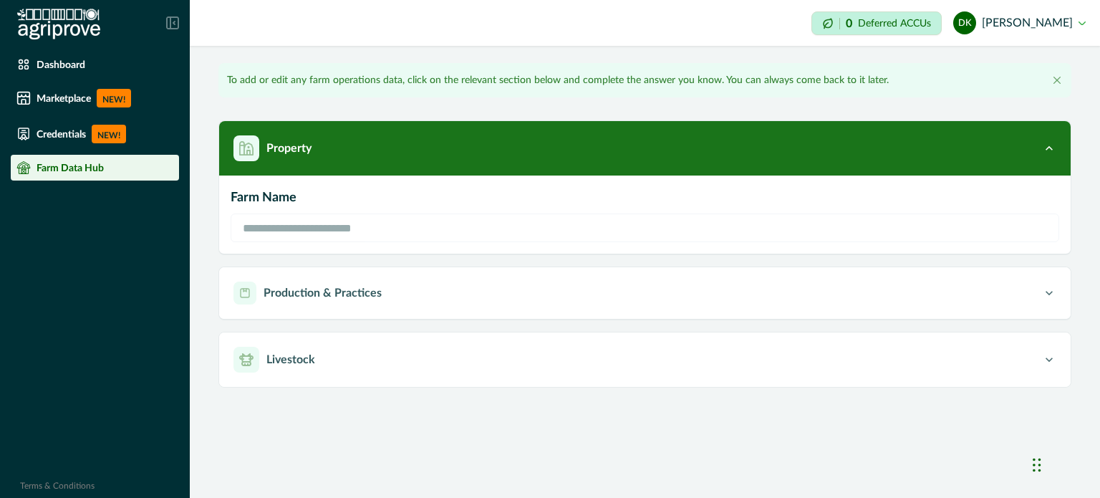
click at [1066, 21] on button "DK [PERSON_NAME]" at bounding box center [1019, 23] width 132 height 34
click at [418, 16] on div "Impersonation Mode 0 Deferred ACCUs DK [PERSON_NAME] Sign out" at bounding box center [645, 23] width 910 height 46
click at [73, 27] on img at bounding box center [58, 25] width 83 height 32
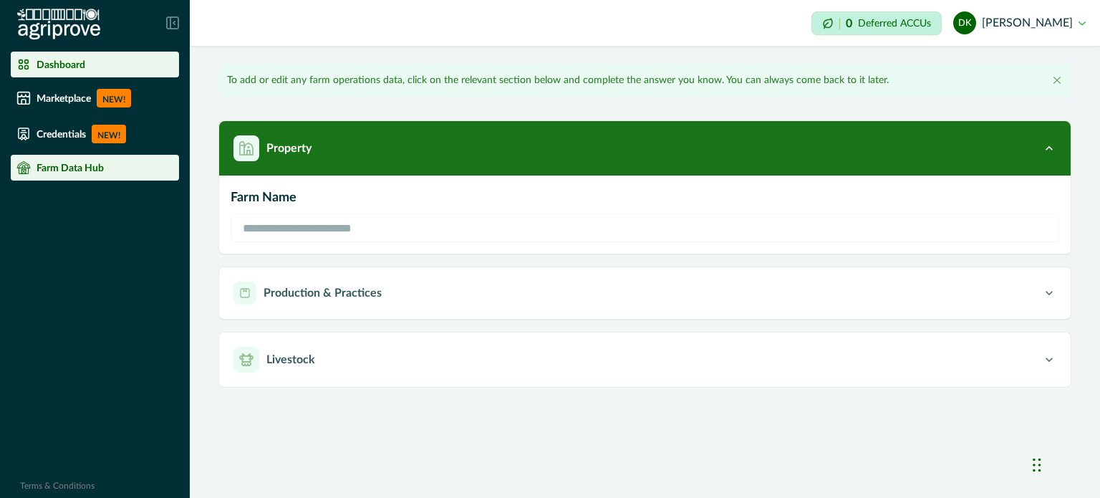
click at [52, 61] on p "Dashboard" at bounding box center [61, 64] width 49 height 11
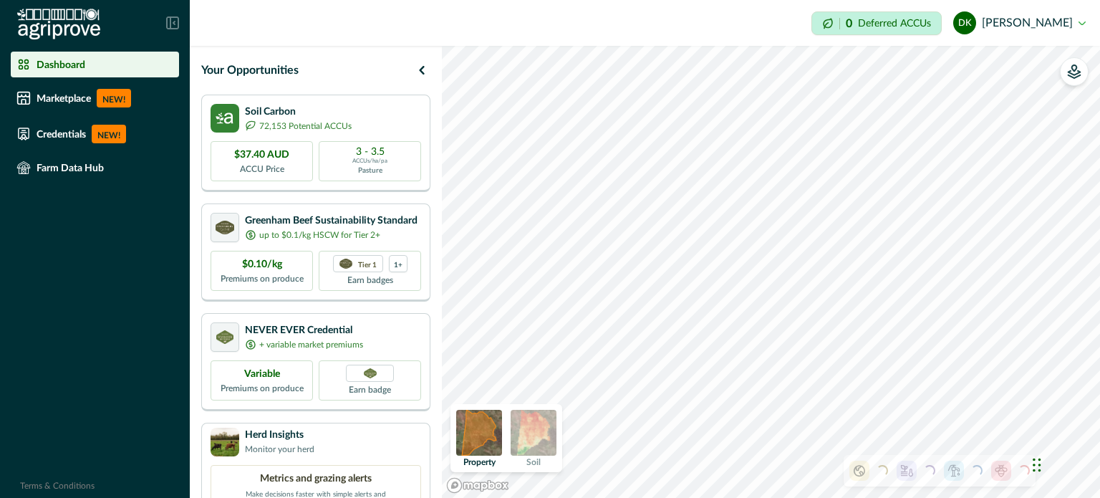
click at [1085, 21] on button "DK [PERSON_NAME]" at bounding box center [1019, 23] width 132 height 34
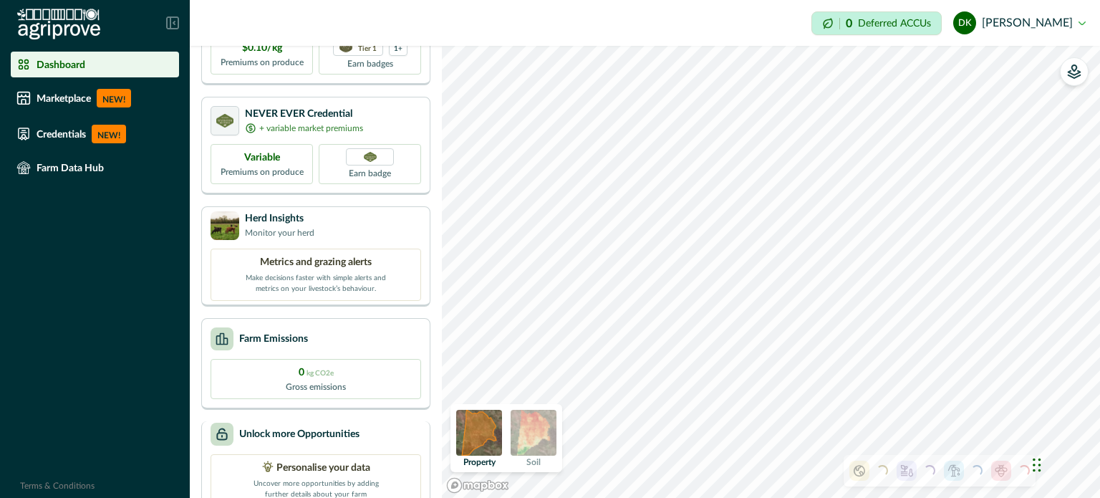
scroll to position [249, 0]
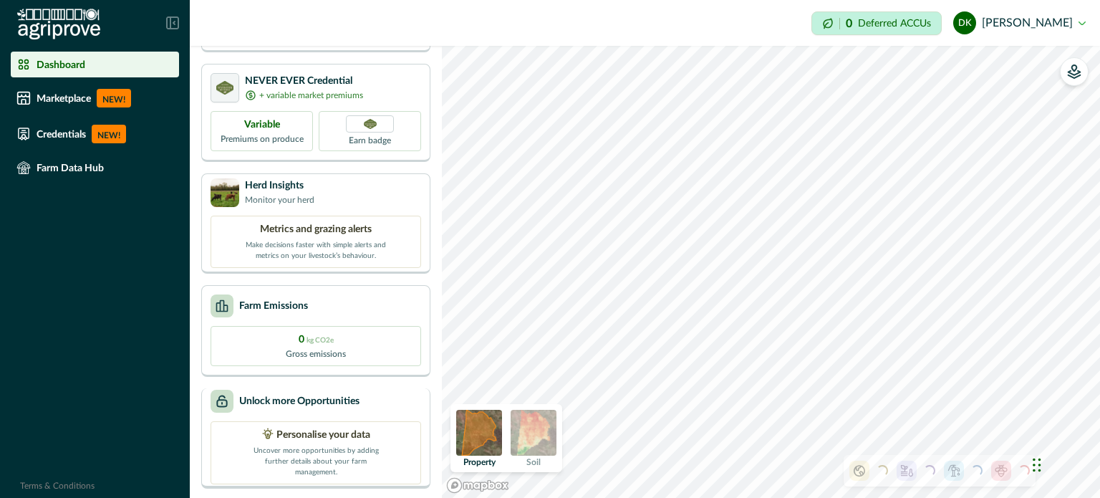
click at [315, 435] on p "Personalise your data" at bounding box center [323, 435] width 94 height 15
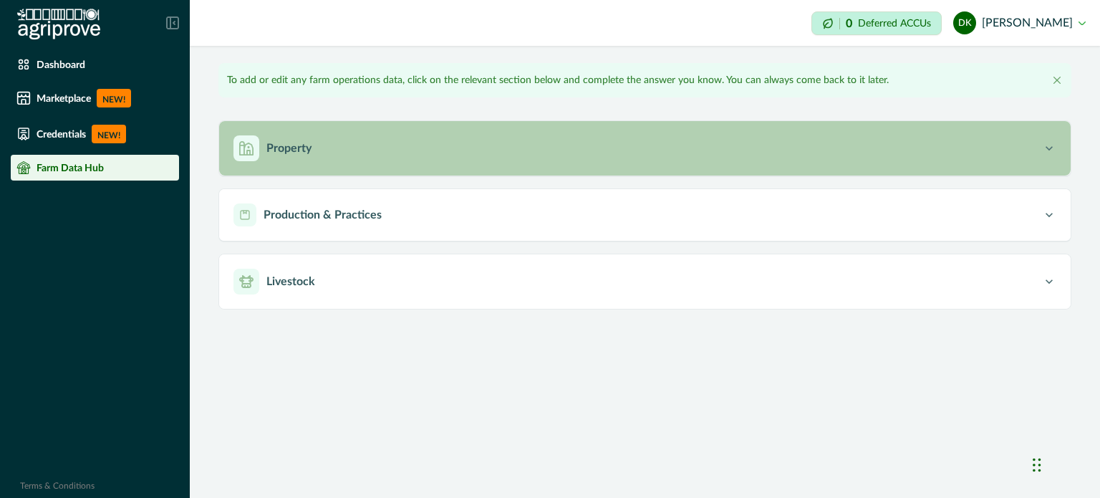
click at [508, 145] on div "Property" at bounding box center [637, 148] width 809 height 26
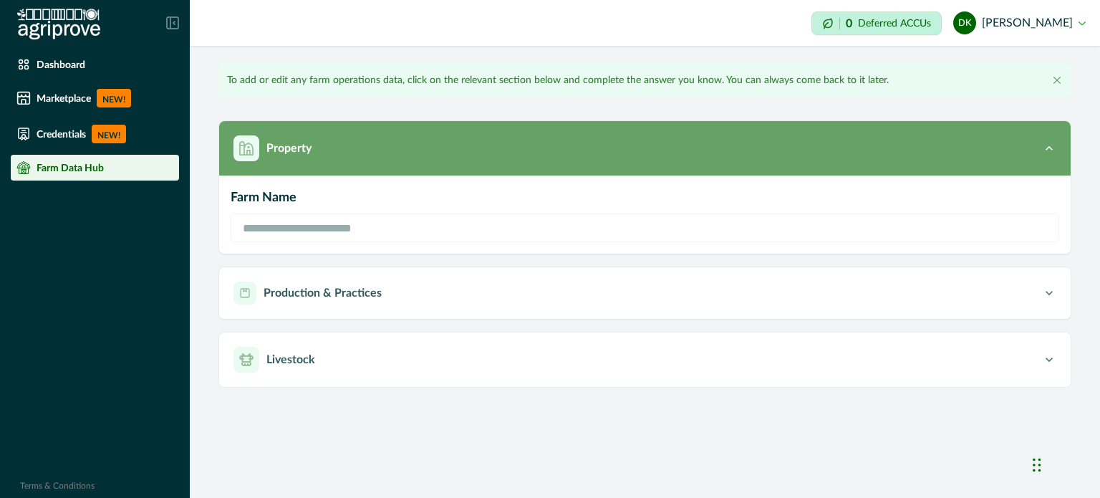
click at [508, 145] on div "Property" at bounding box center [637, 148] width 809 height 26
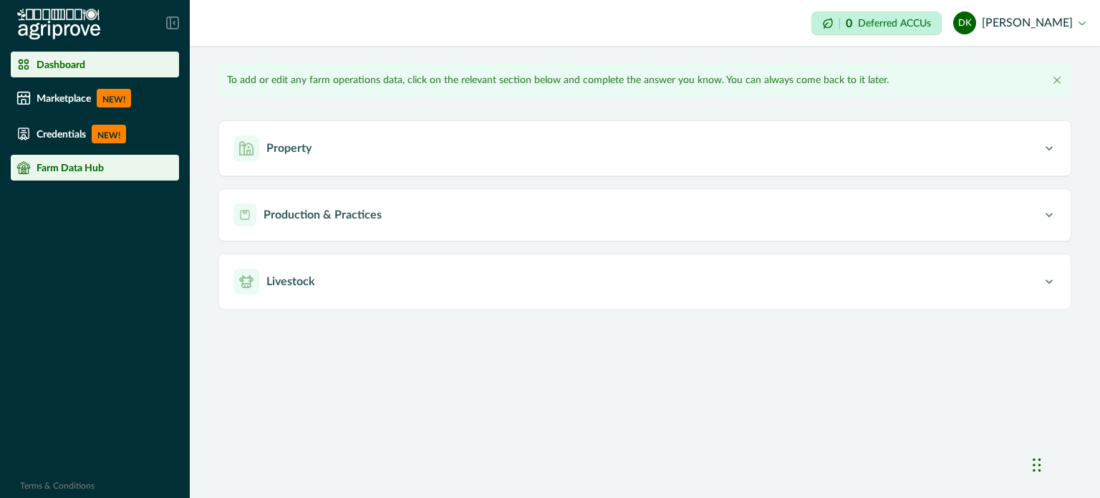
click at [85, 76] on li "Dashboard" at bounding box center [95, 65] width 168 height 26
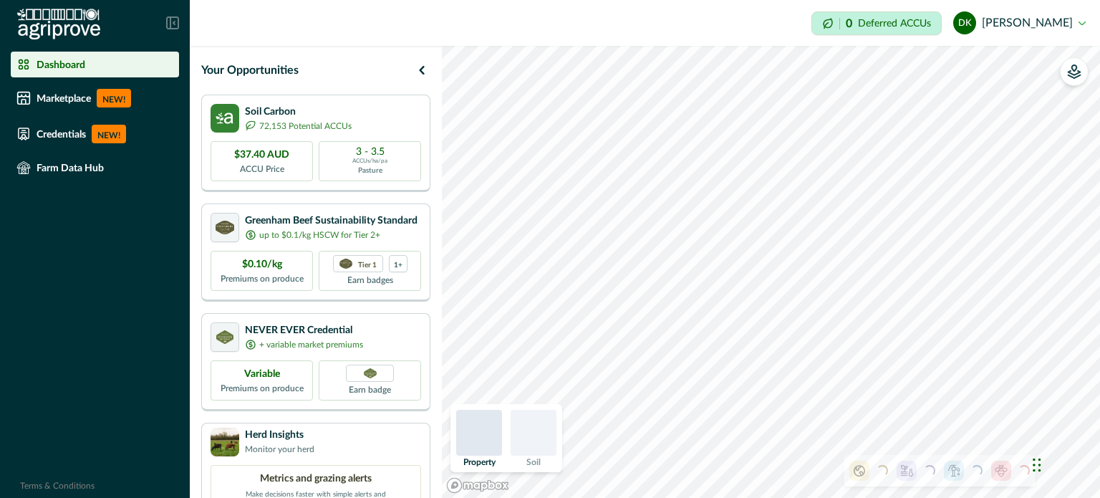
click at [172, 22] on icon at bounding box center [172, 22] width 13 height 13
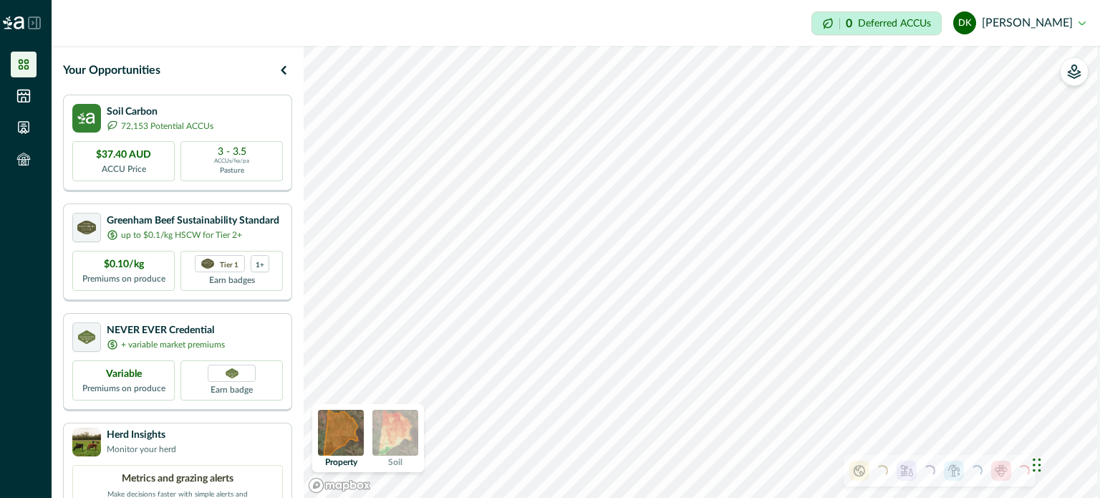
click at [34, 21] on icon at bounding box center [34, 22] width 13 height 13
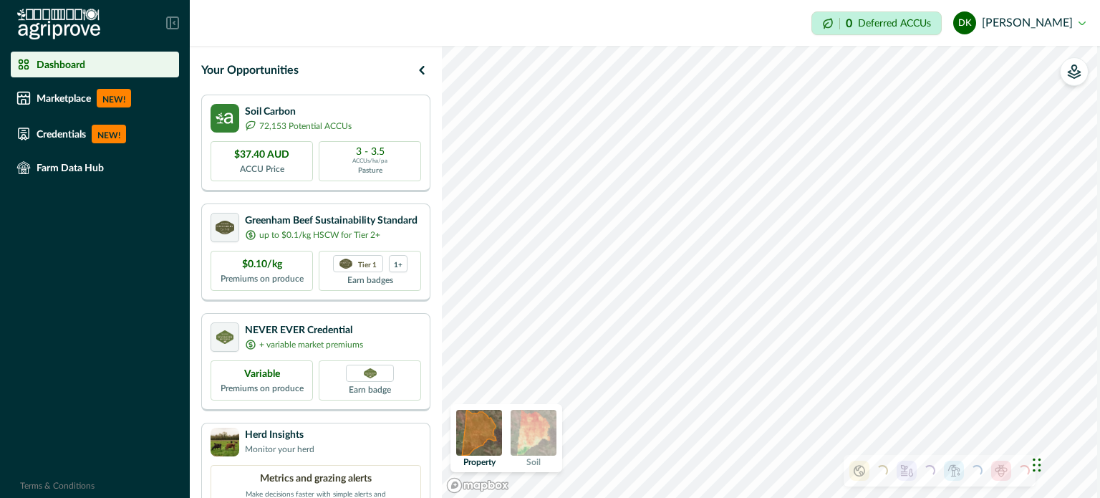
click at [532, 440] on img at bounding box center [534, 433] width 46 height 46
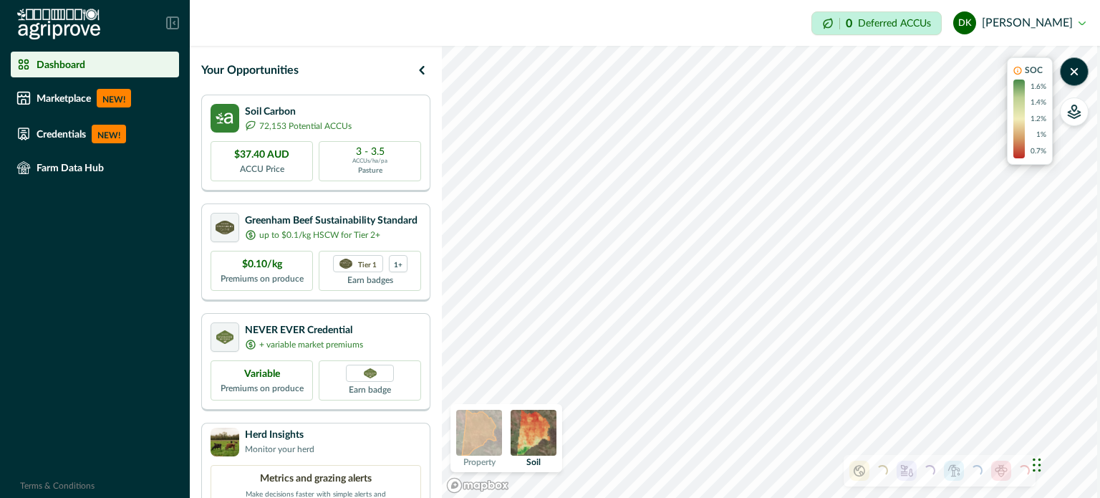
click at [480, 432] on img at bounding box center [479, 433] width 46 height 46
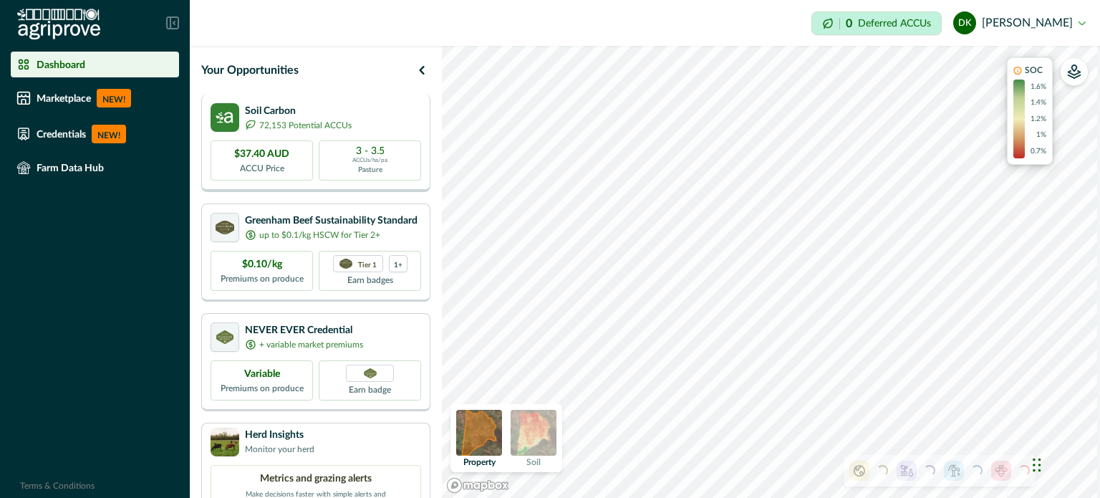
click at [312, 124] on p "72,153 Potential ACCUs" at bounding box center [305, 125] width 92 height 13
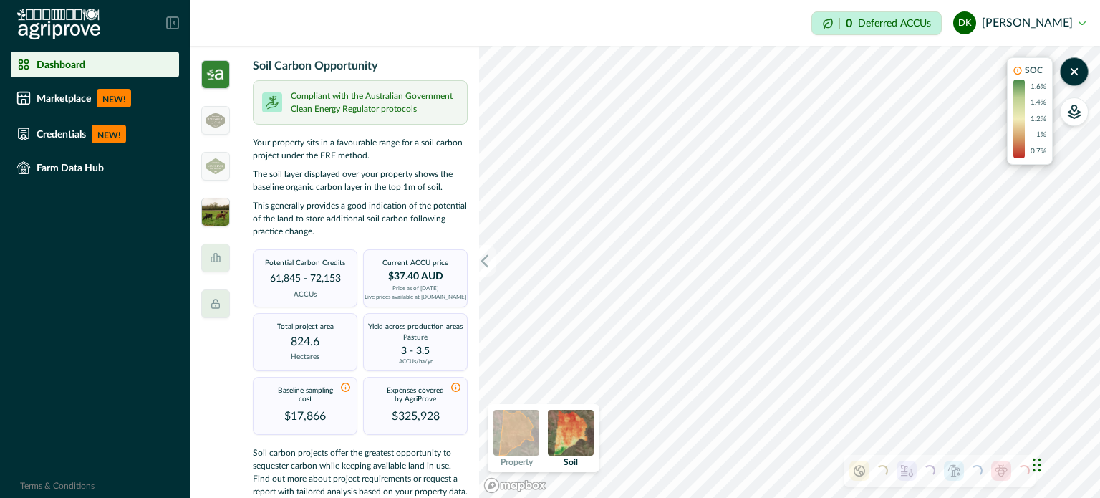
click at [217, 217] on img at bounding box center [215, 212] width 29 height 29
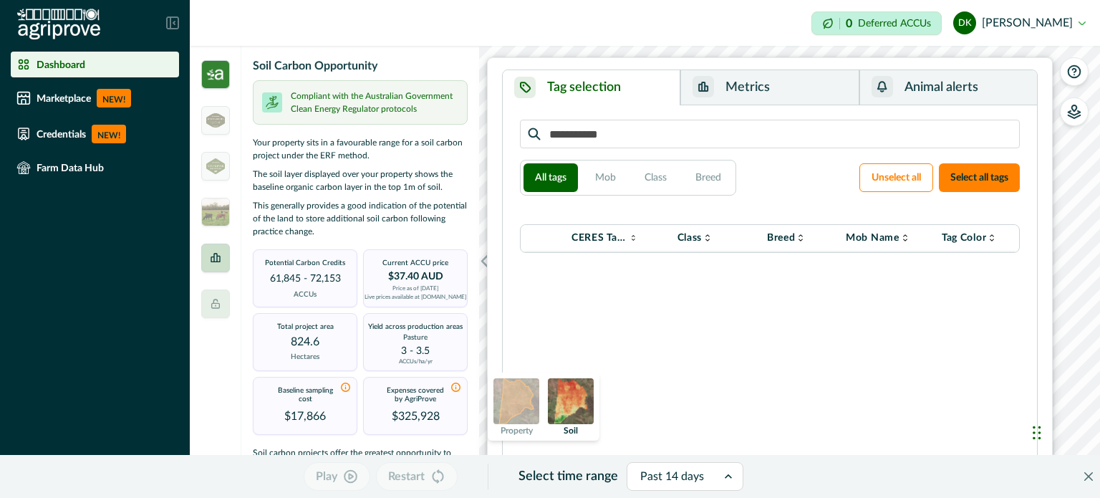
click at [219, 266] on div at bounding box center [215, 257] width 29 height 29
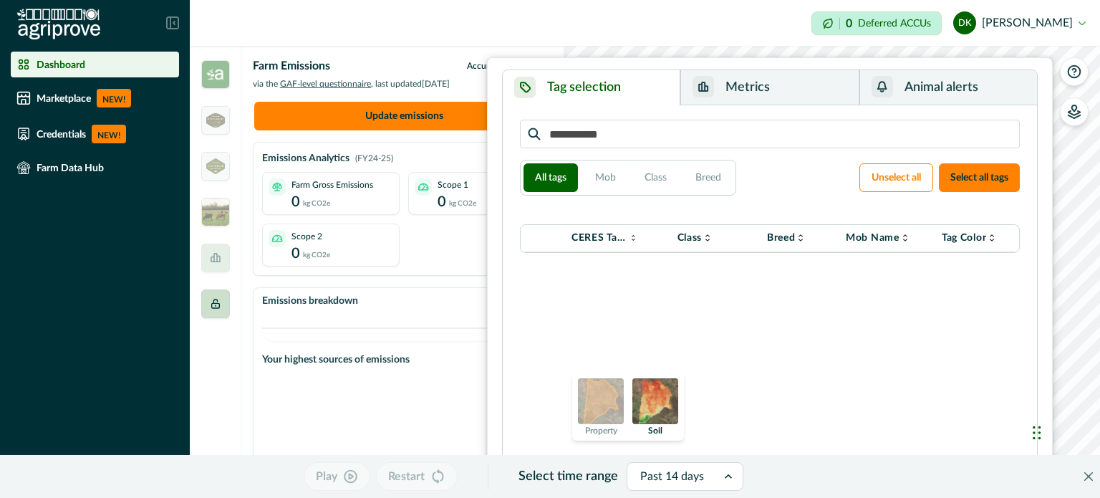
click at [221, 303] on div at bounding box center [215, 303] width 29 height 29
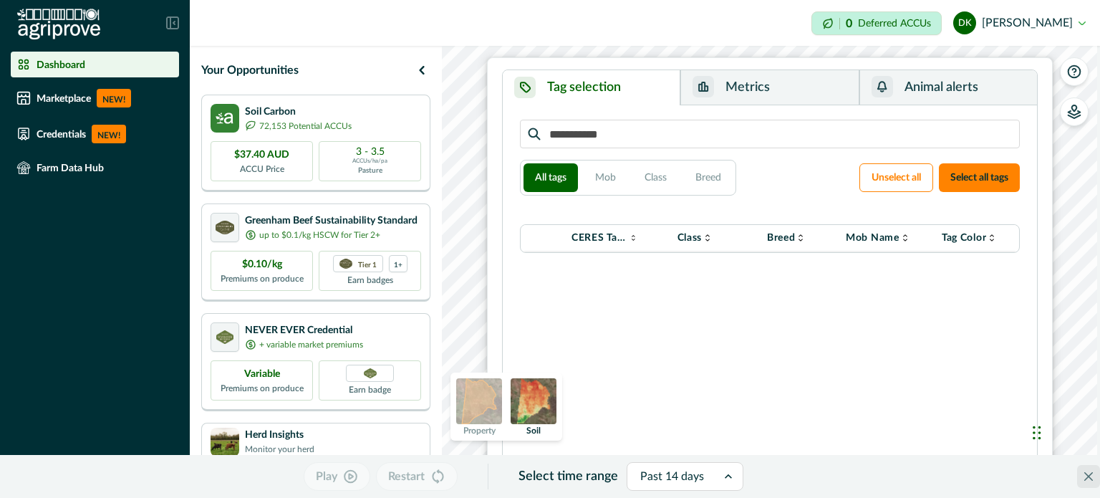
click at [1084, 480] on icon "Close" at bounding box center [1088, 476] width 9 height 9
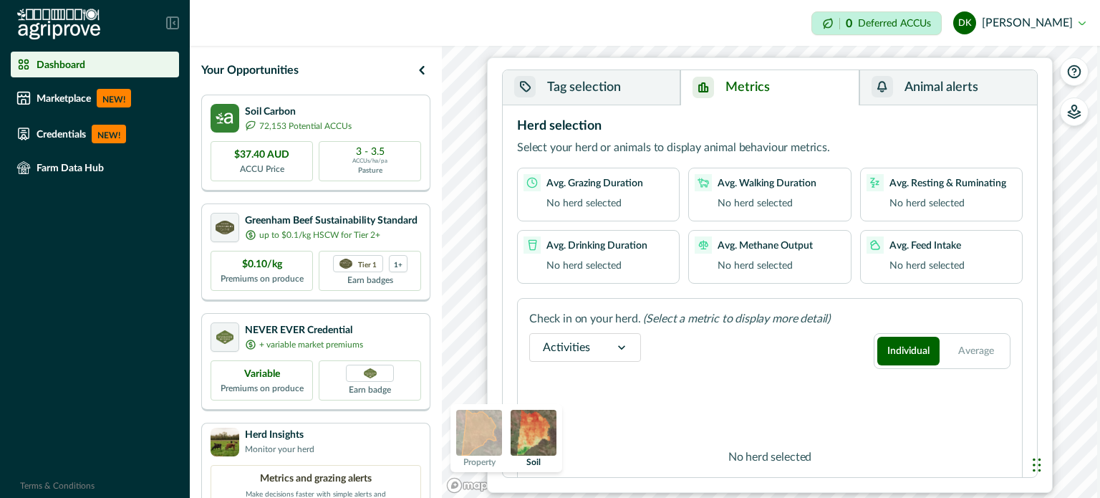
click at [793, 82] on button "Metrics" at bounding box center [769, 87] width 178 height 35
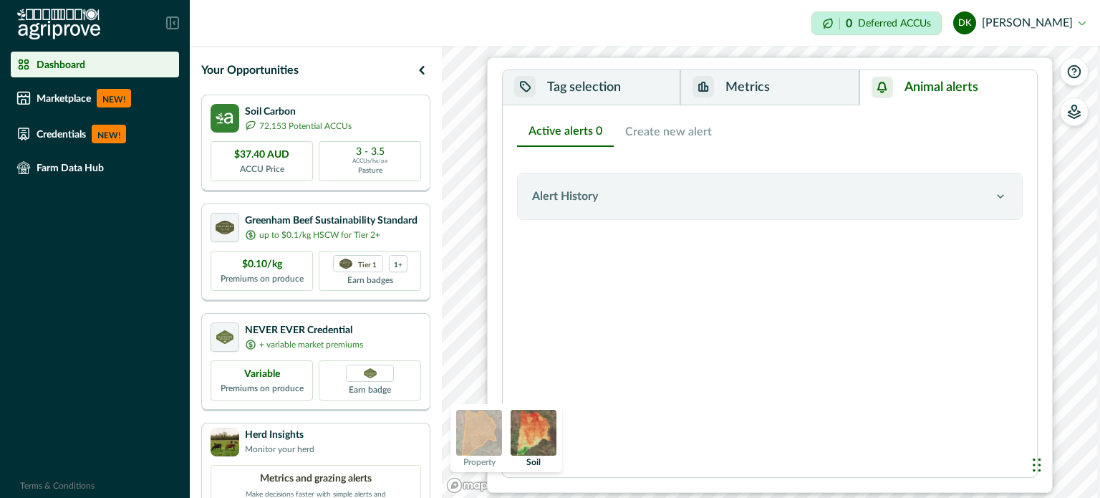
click at [996, 89] on button "Animal alerts" at bounding box center [948, 87] width 178 height 35
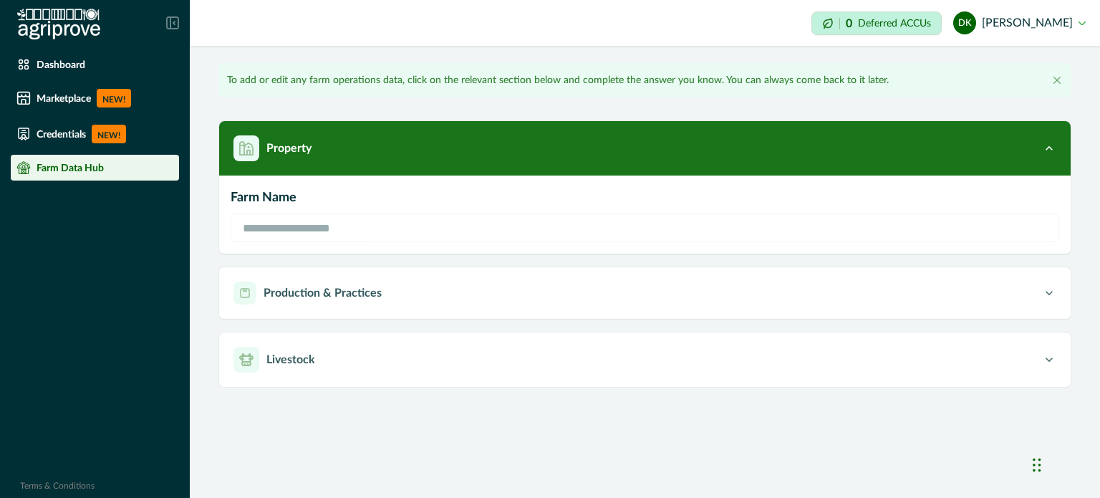
type input "**********"
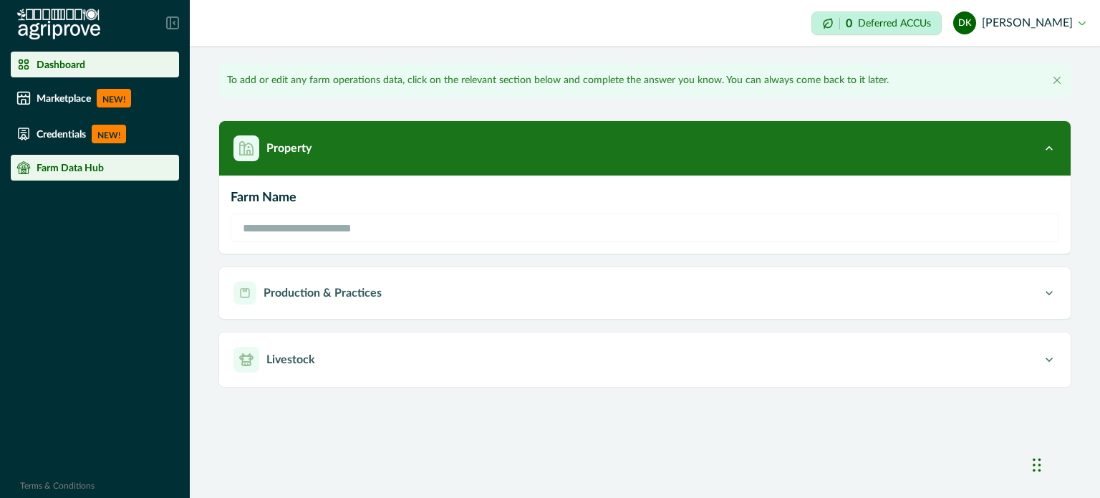
click at [72, 69] on p "Dashboard" at bounding box center [61, 64] width 49 height 11
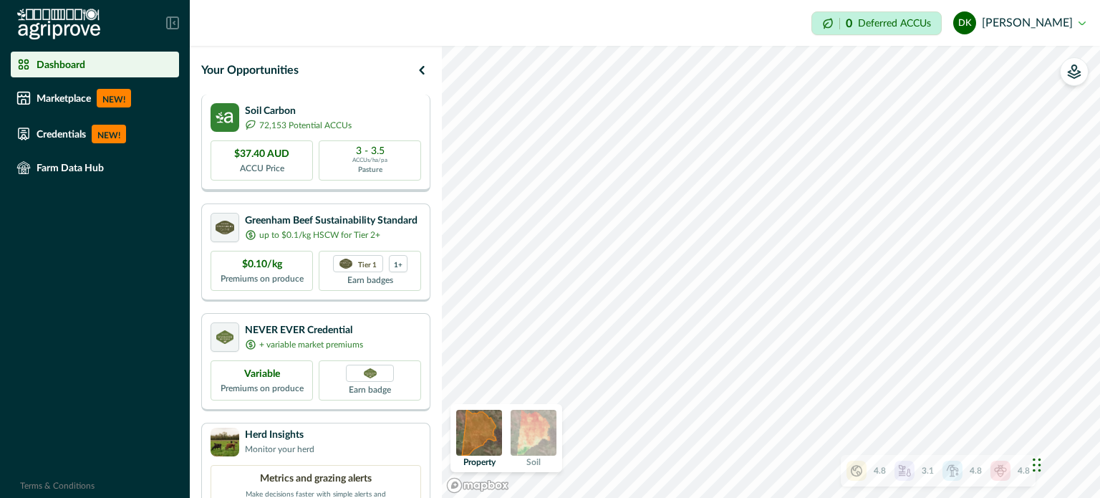
click at [303, 120] on p "72,153 Potential ACCUs" at bounding box center [305, 125] width 92 height 13
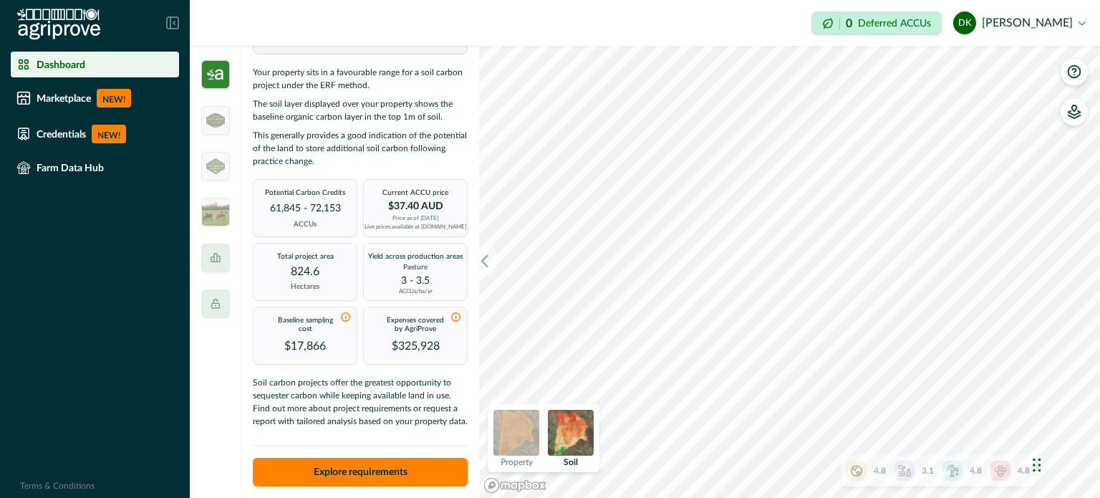
scroll to position [82, 0]
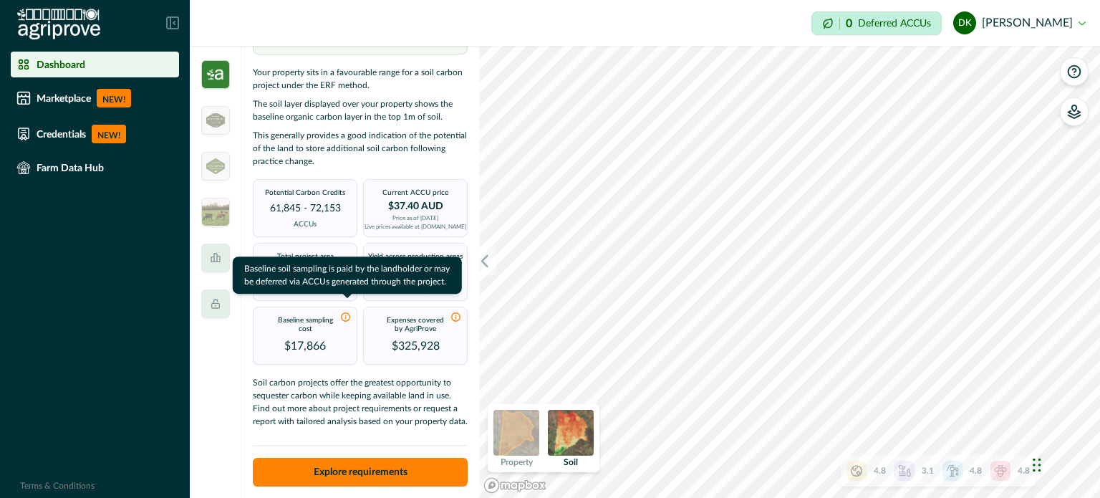
click at [342, 312] on icon at bounding box center [345, 317] width 11 height 11
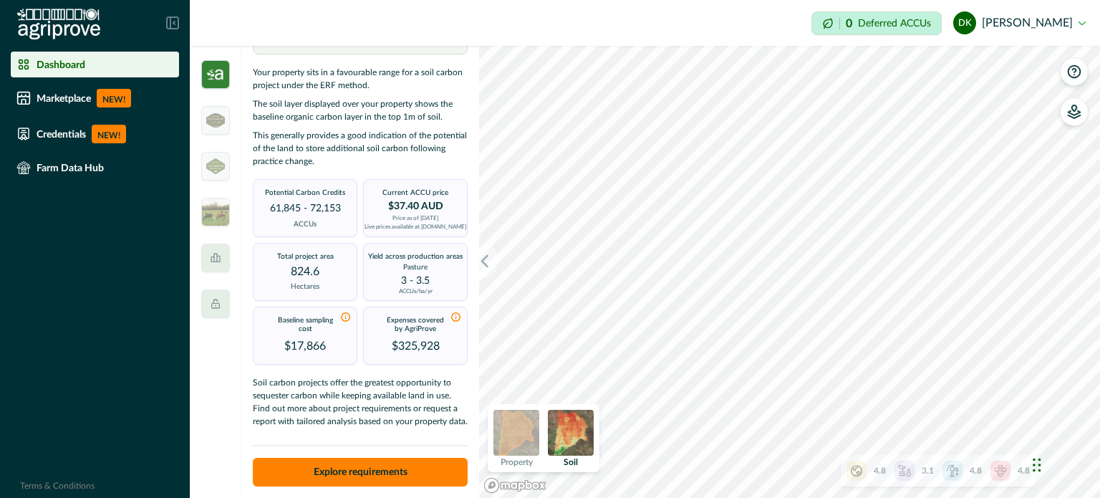
click at [342, 312] on icon at bounding box center [345, 317] width 11 height 11
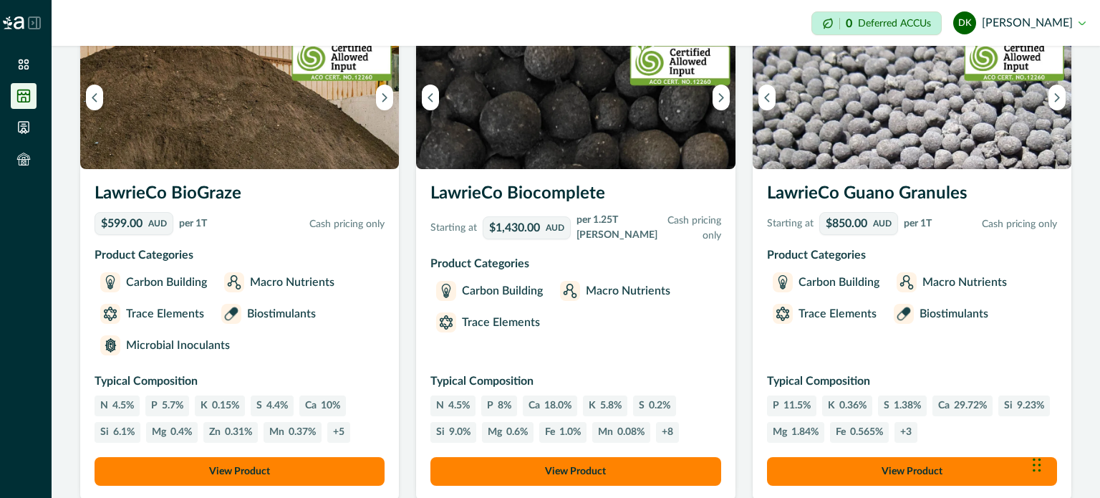
scroll to position [1134, 0]
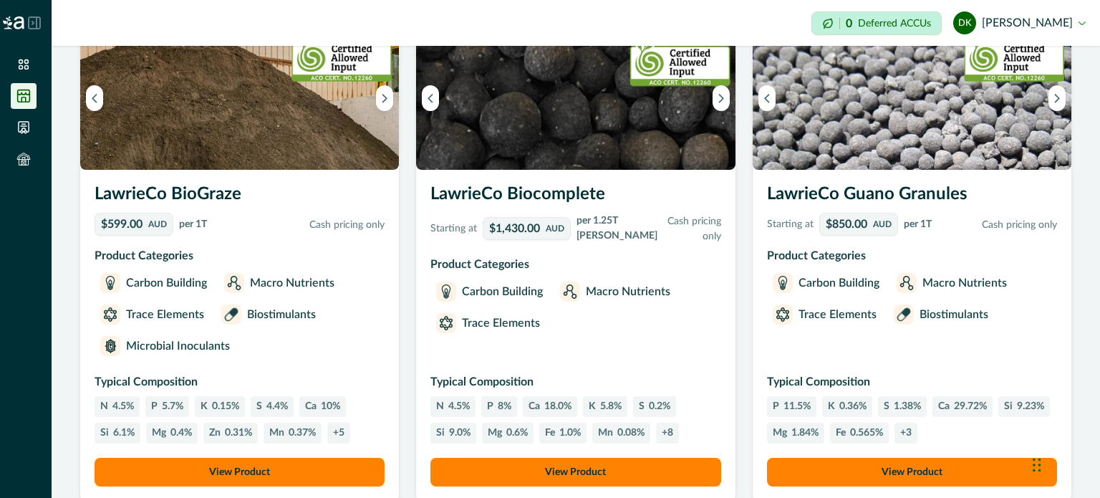
click at [619, 138] on img at bounding box center [575, 97] width 319 height 143
click at [547, 213] on h3 "LawrieCo Biocomplete" at bounding box center [575, 197] width 290 height 32
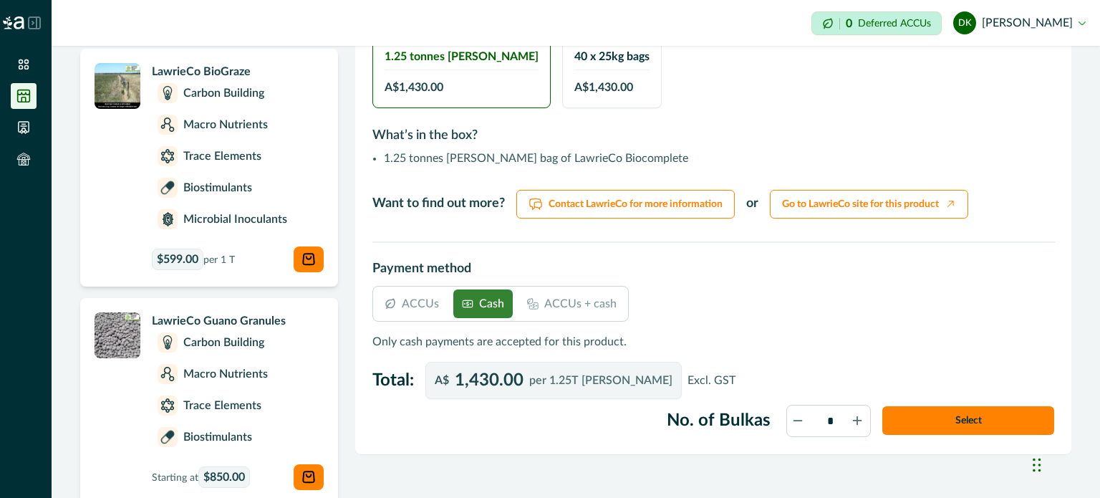
scroll to position [699, 0]
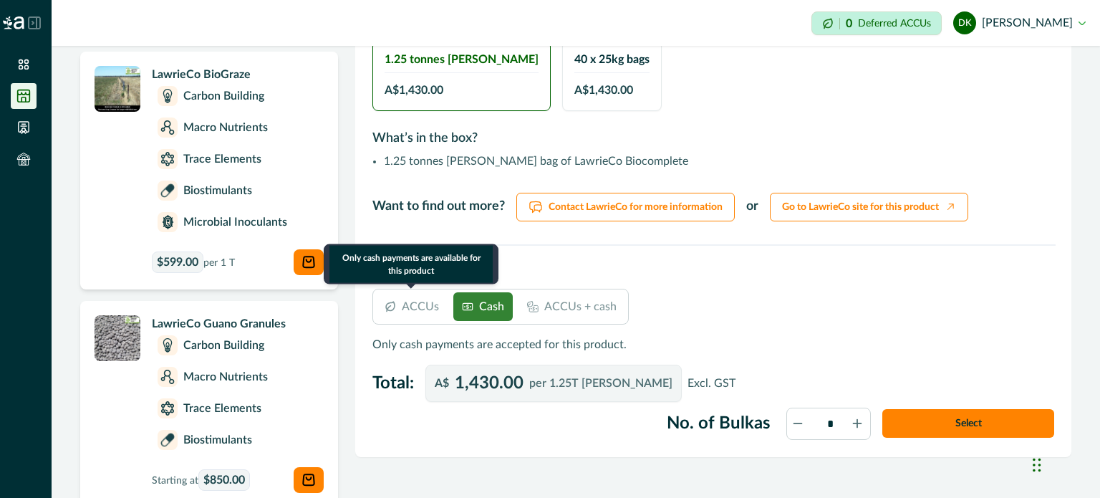
click at [410, 300] on p "ACCUs" at bounding box center [420, 306] width 37 height 17
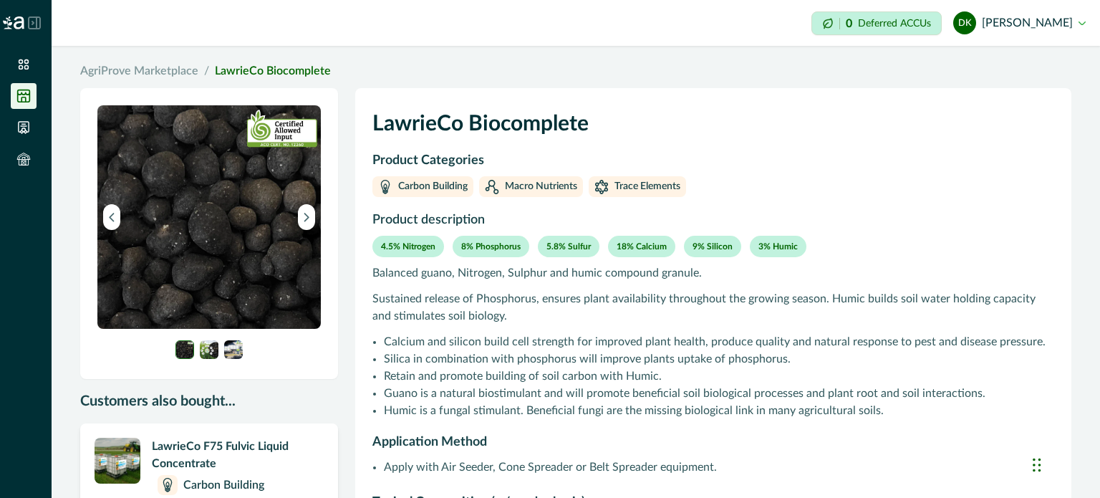
scroll to position [0, 0]
